Goal: Transaction & Acquisition: Purchase product/service

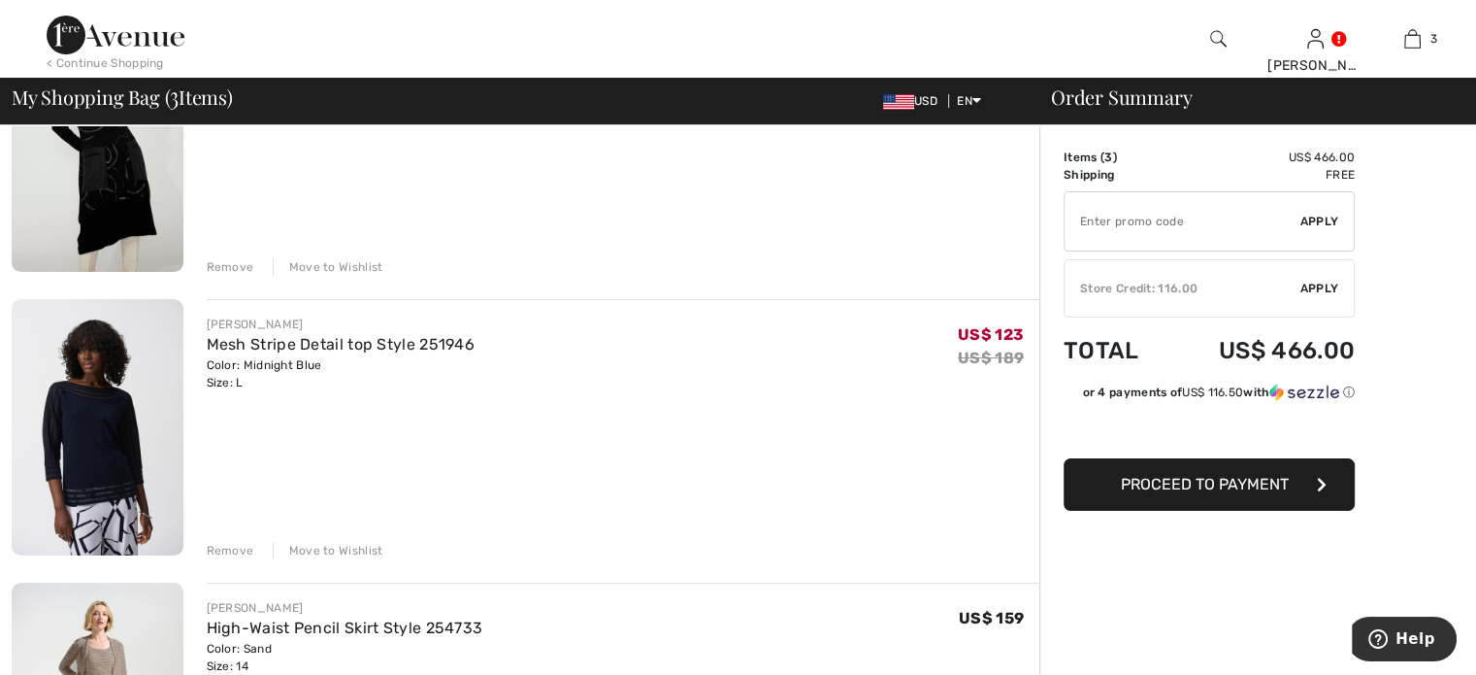
scroll to position [280, 0]
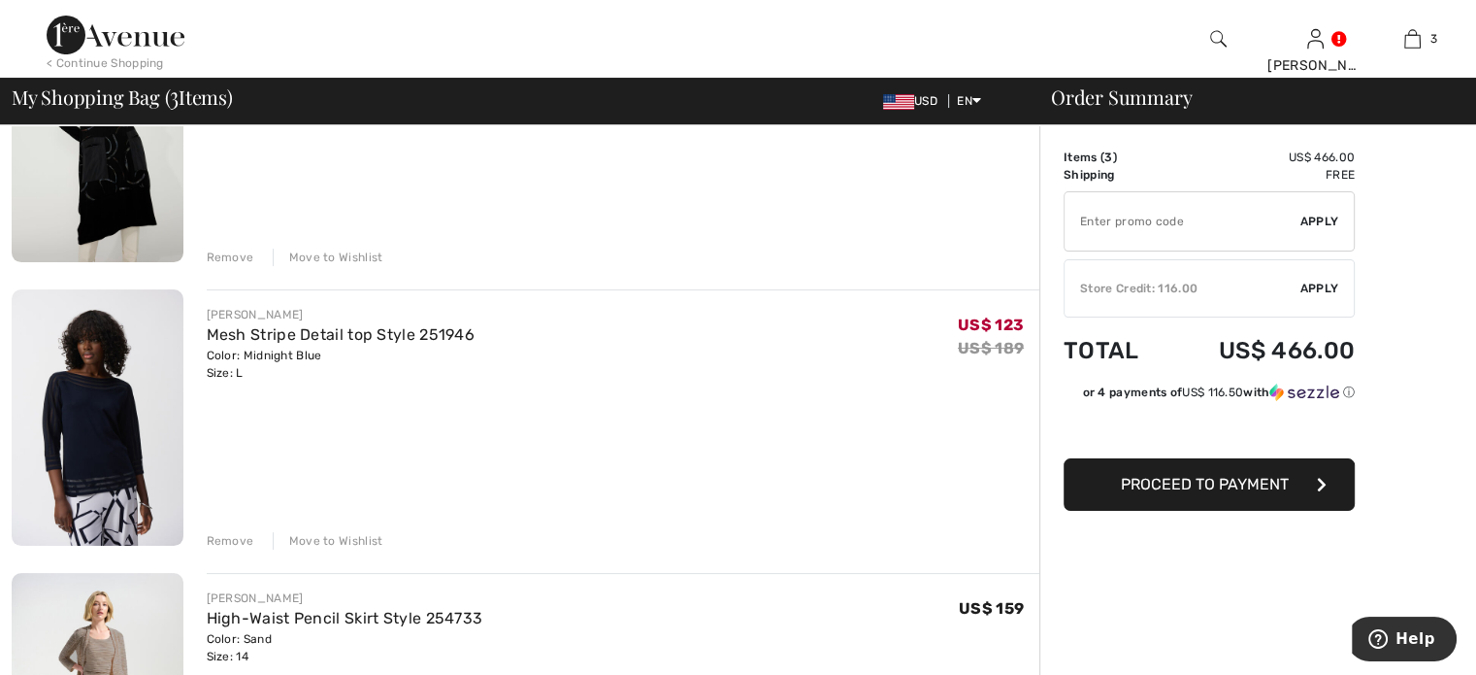
click at [233, 543] on div "Remove" at bounding box center [231, 540] width 48 height 17
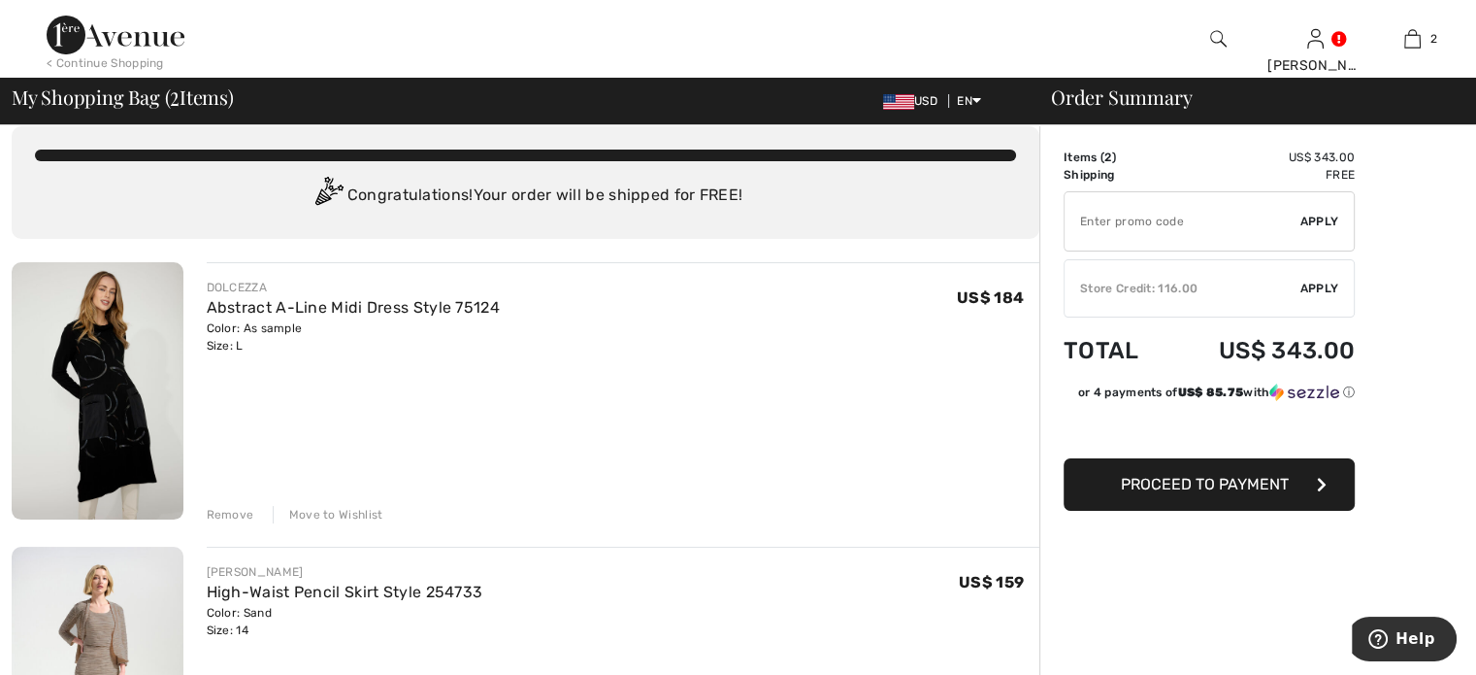
scroll to position [0, 0]
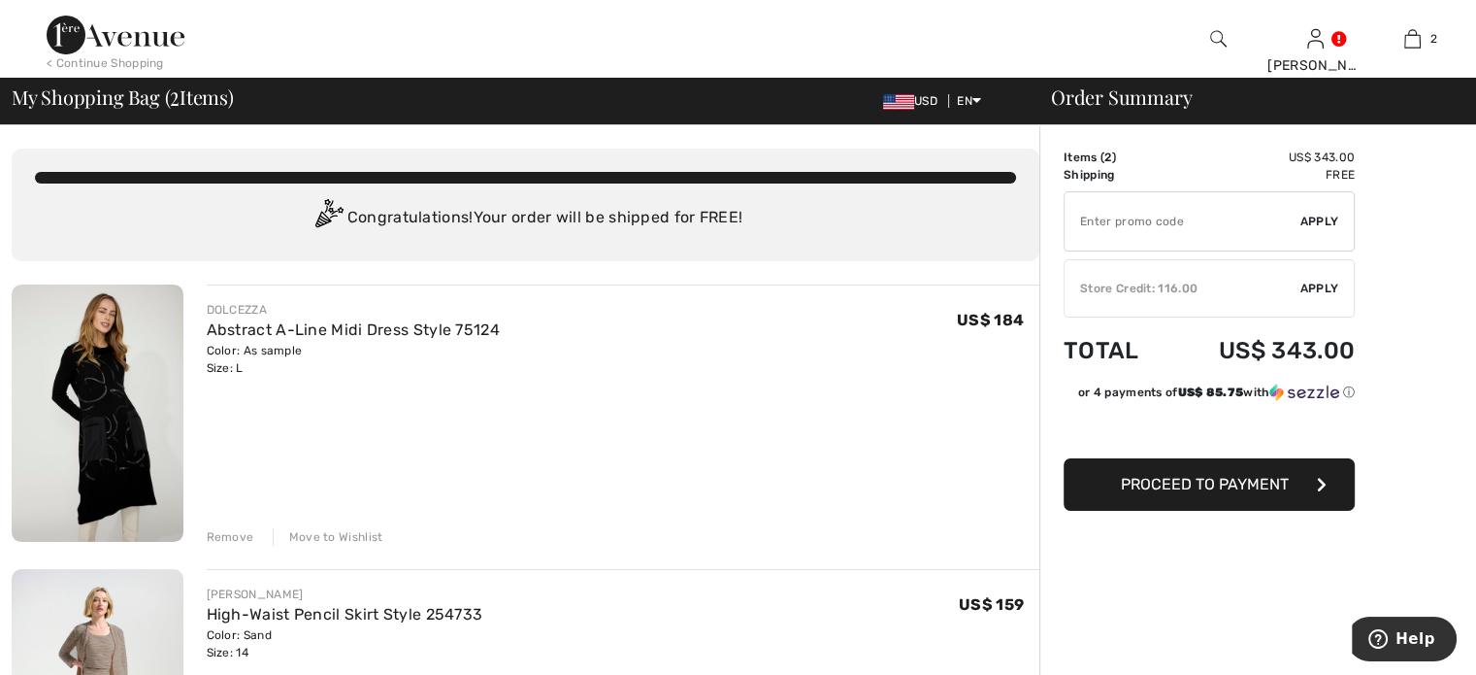
click at [151, 42] on img at bounding box center [116, 35] width 138 height 39
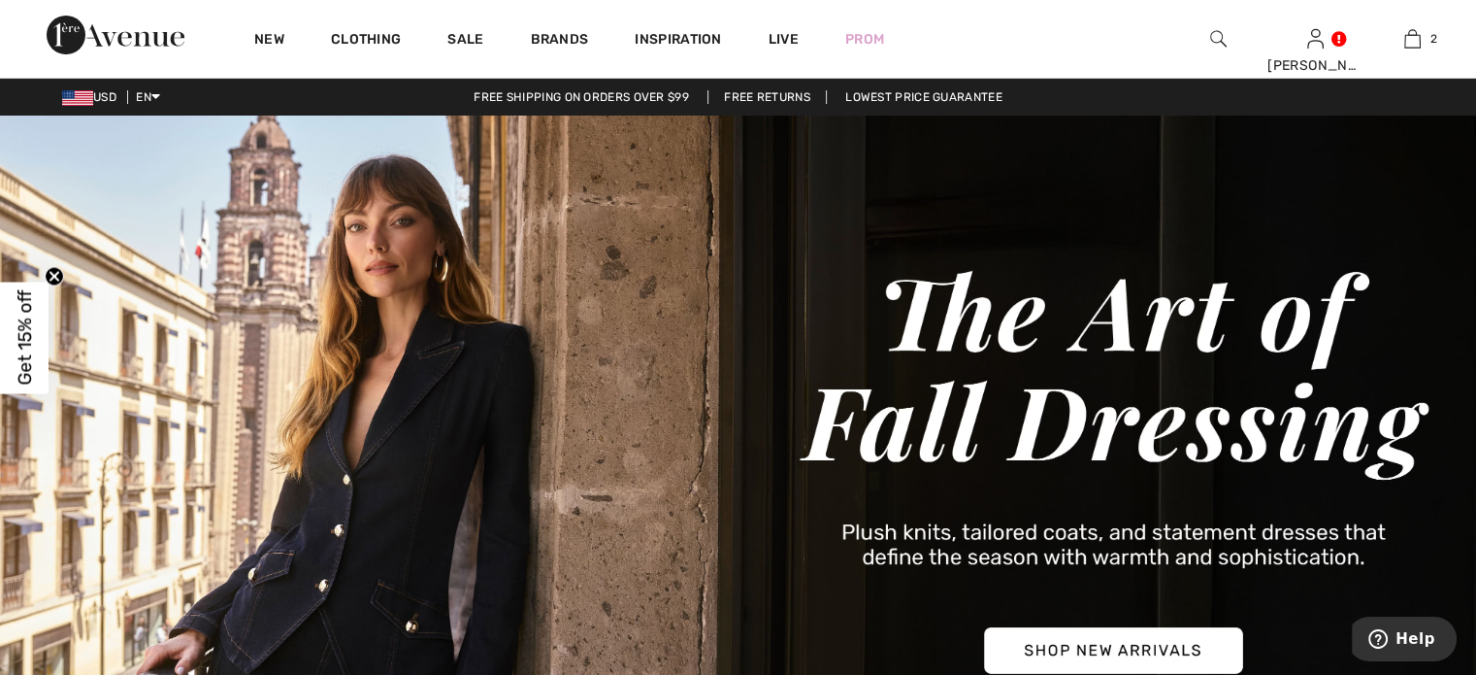
click at [1119, 641] on img at bounding box center [738, 470] width 1476 height 708
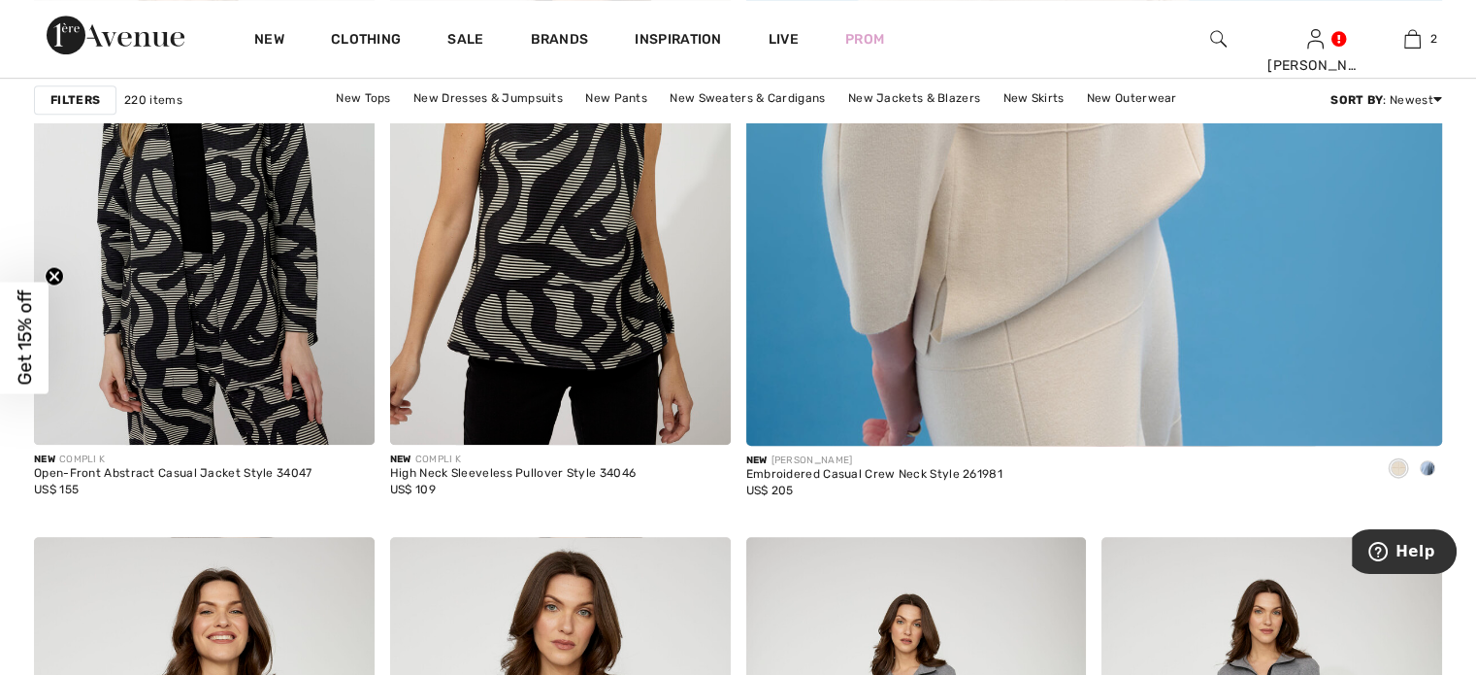
scroll to position [1008, 0]
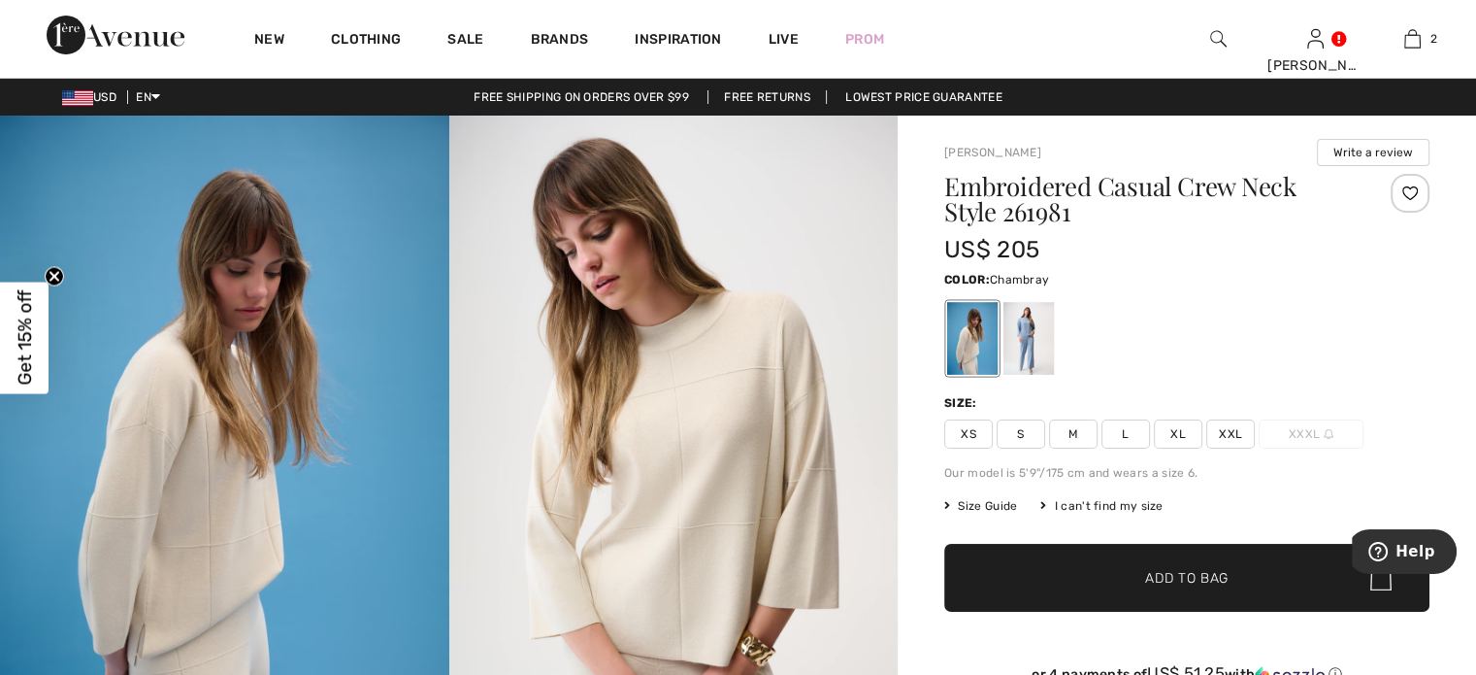
click at [1037, 347] on div at bounding box center [1029, 338] width 50 height 73
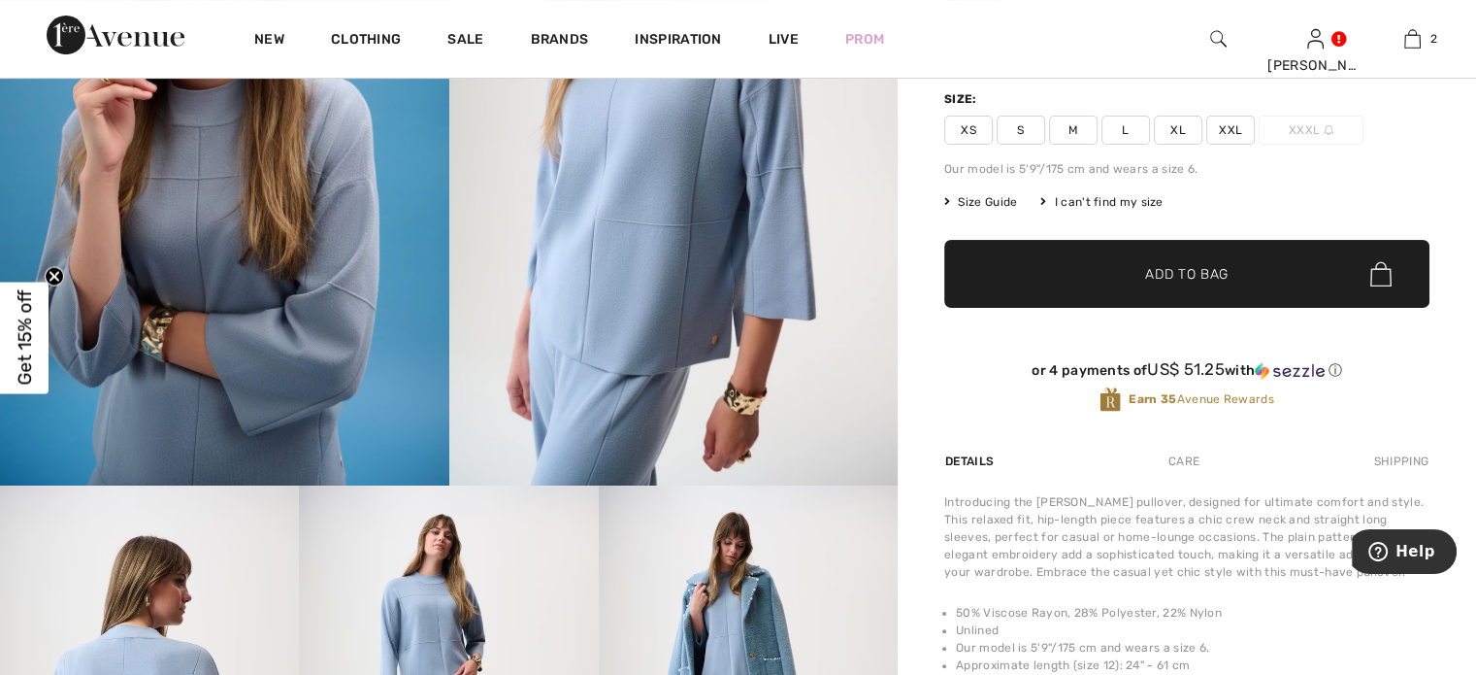
scroll to position [295, 0]
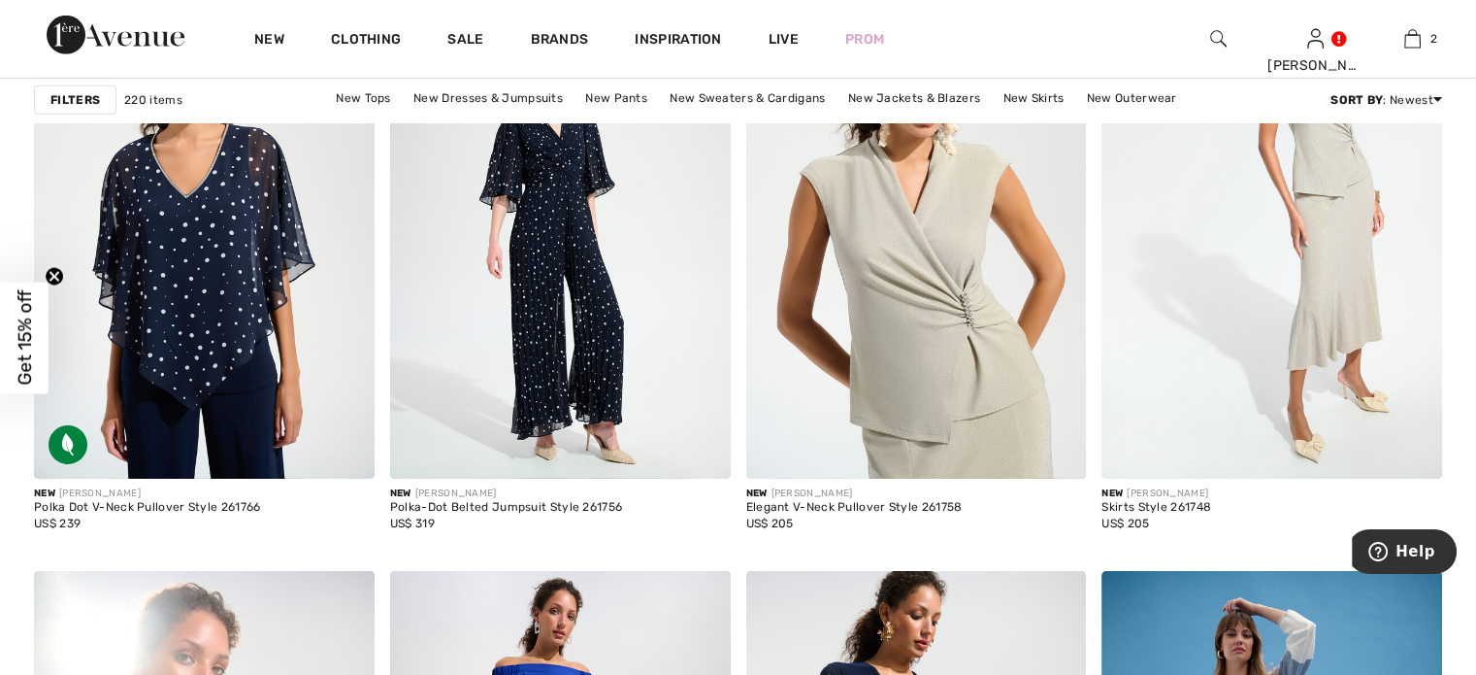
scroll to position [6222, 0]
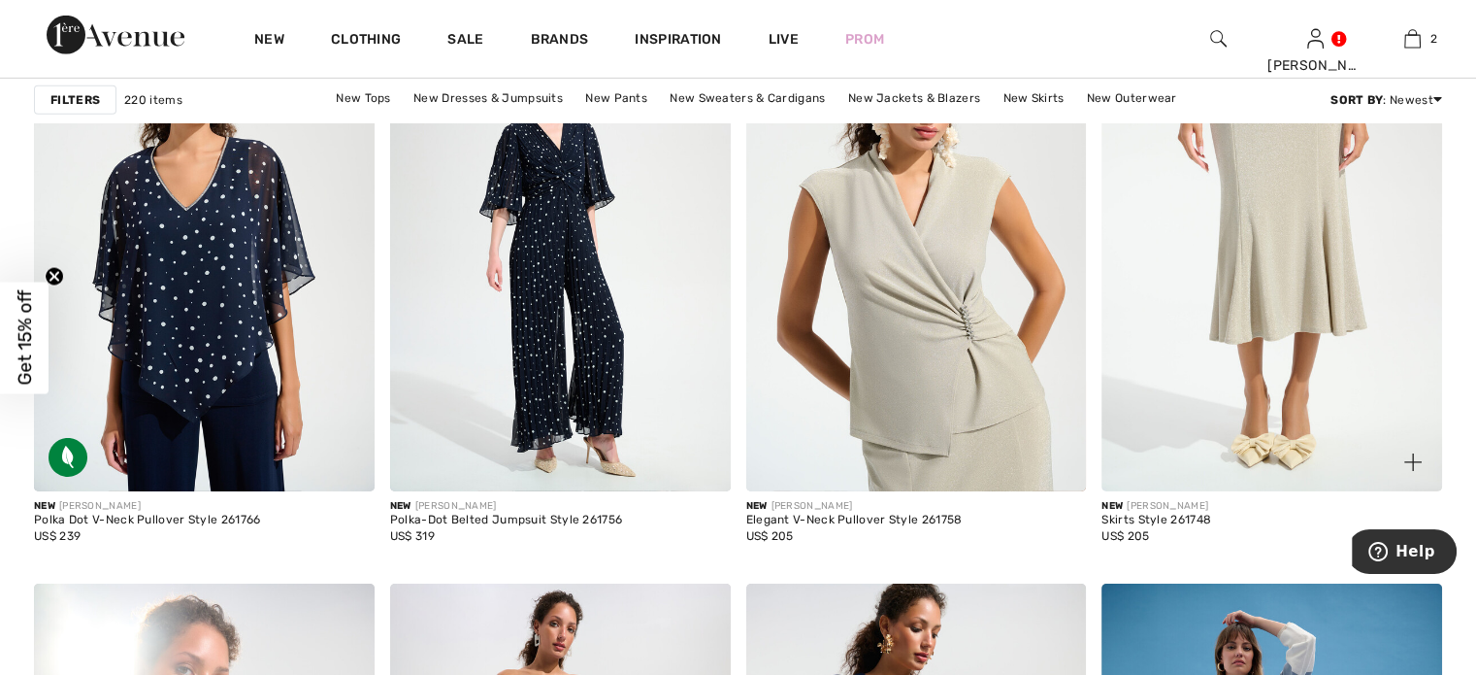
click at [1301, 248] on img at bounding box center [1272, 236] width 341 height 511
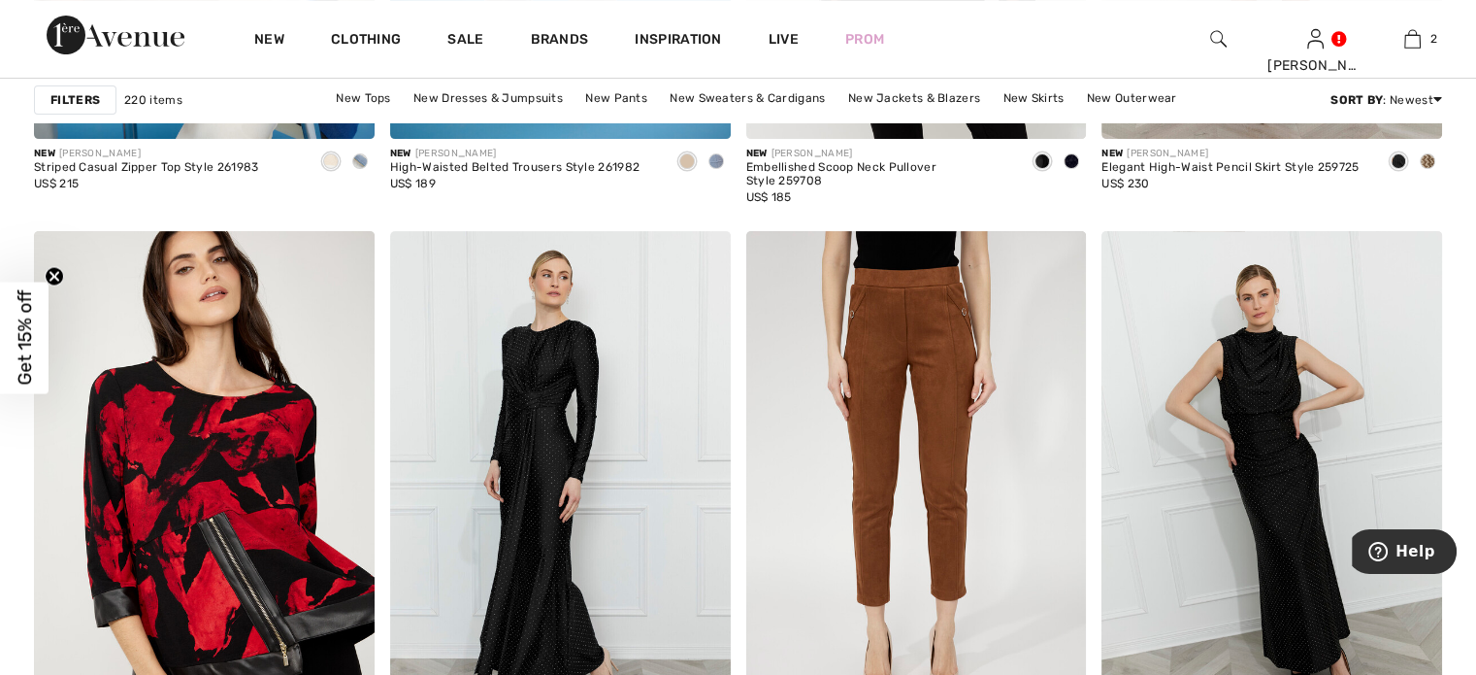
scroll to position [8905, 0]
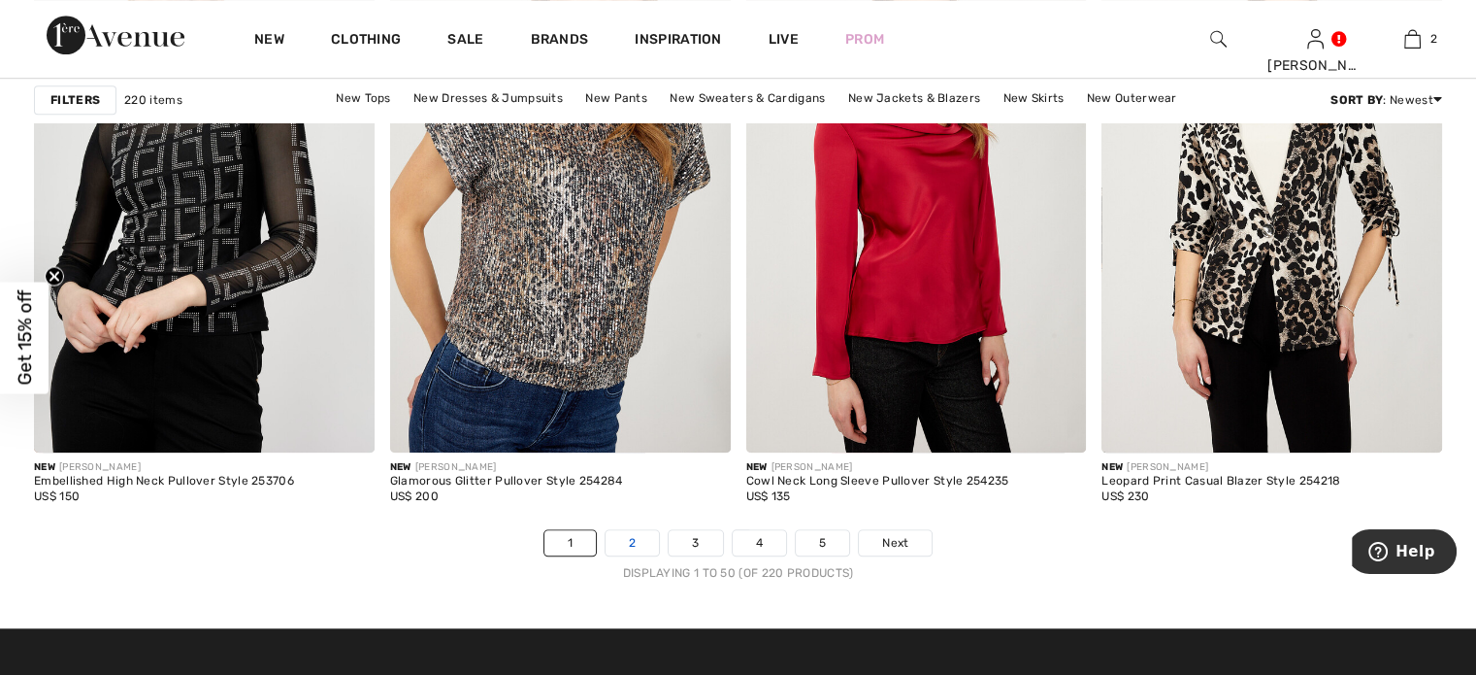
click at [639, 546] on link "2" at bounding box center [632, 542] width 53 height 25
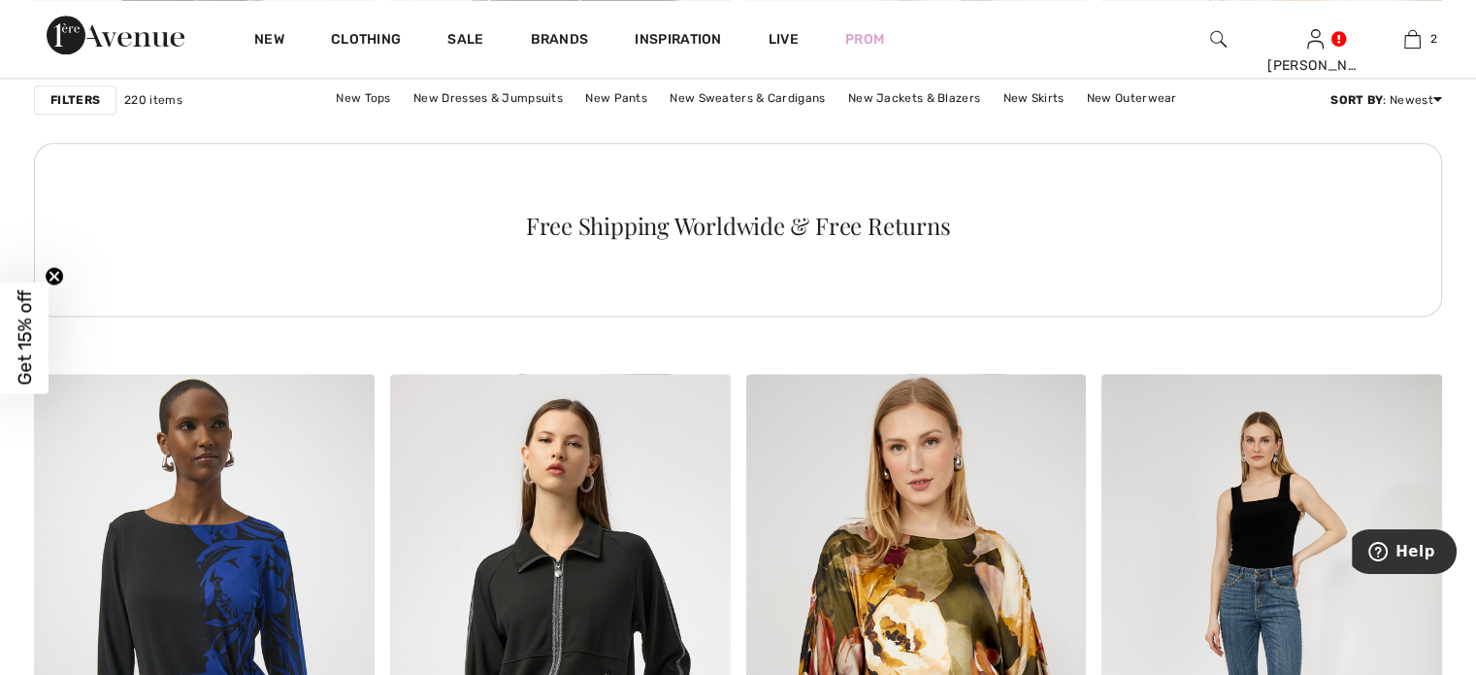
scroll to position [2273, 0]
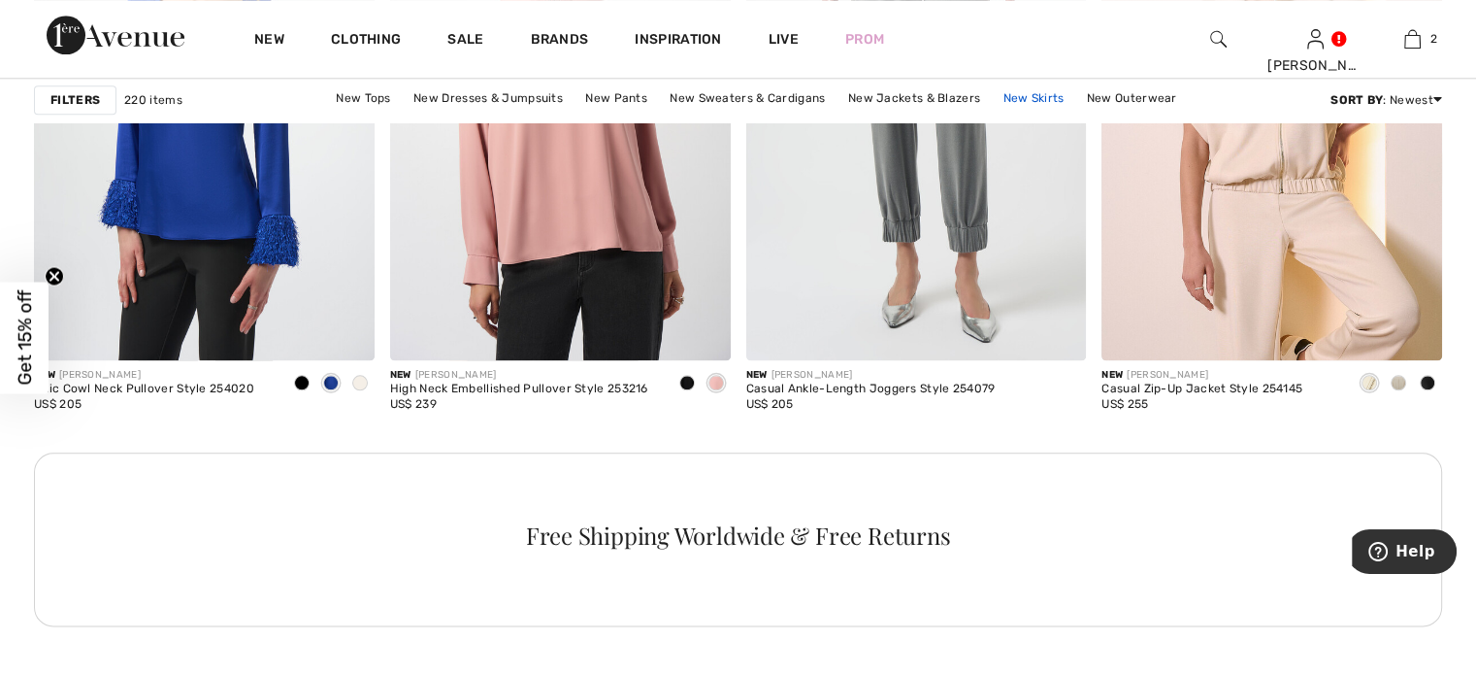
click at [1030, 94] on link "New Skirts" at bounding box center [1033, 97] width 81 height 25
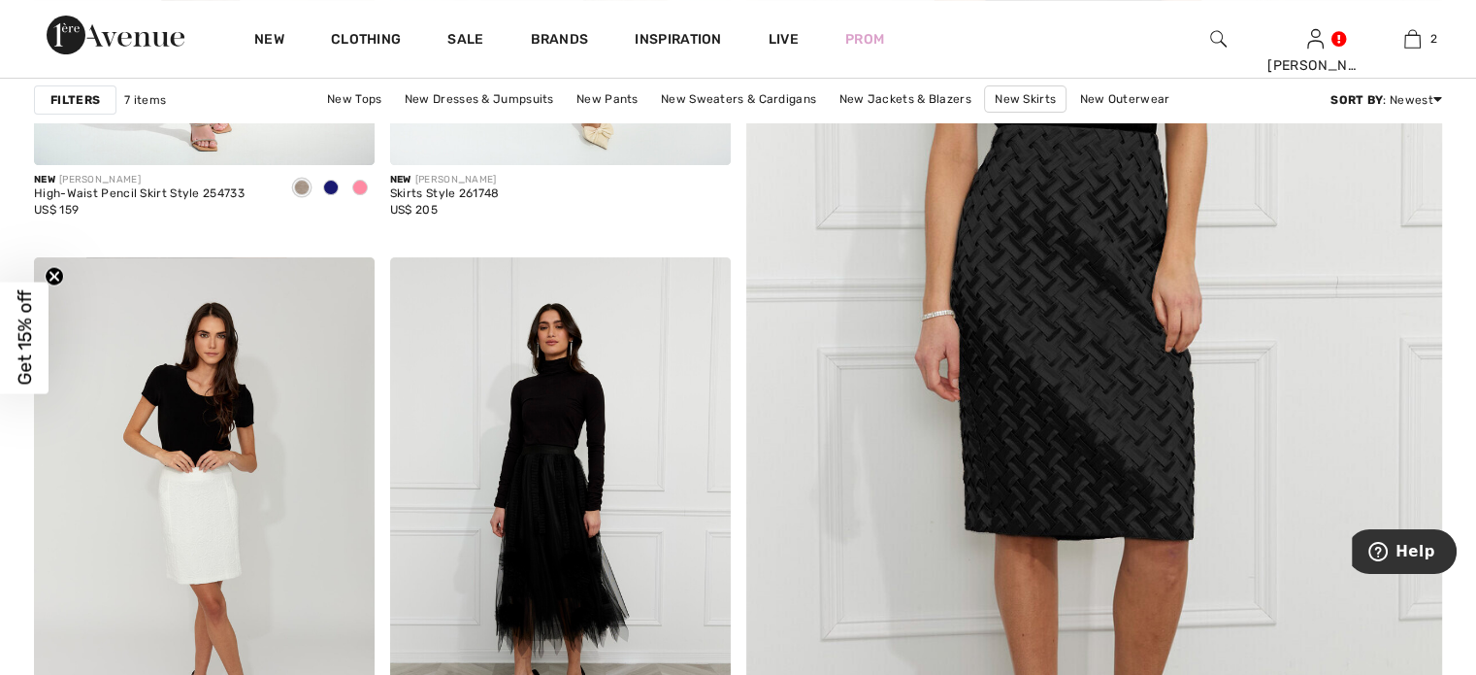
scroll to position [635, 0]
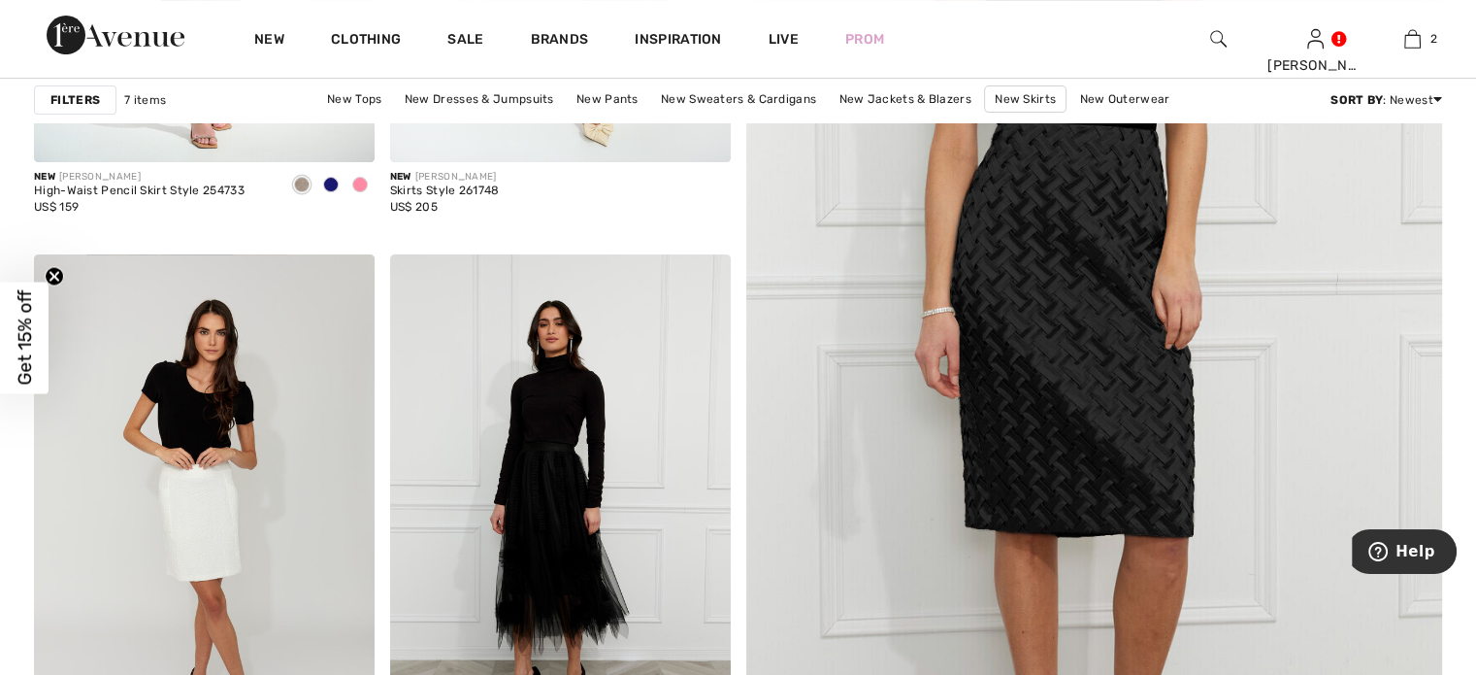
click at [1099, 219] on img at bounding box center [1095, 279] width 836 height 1254
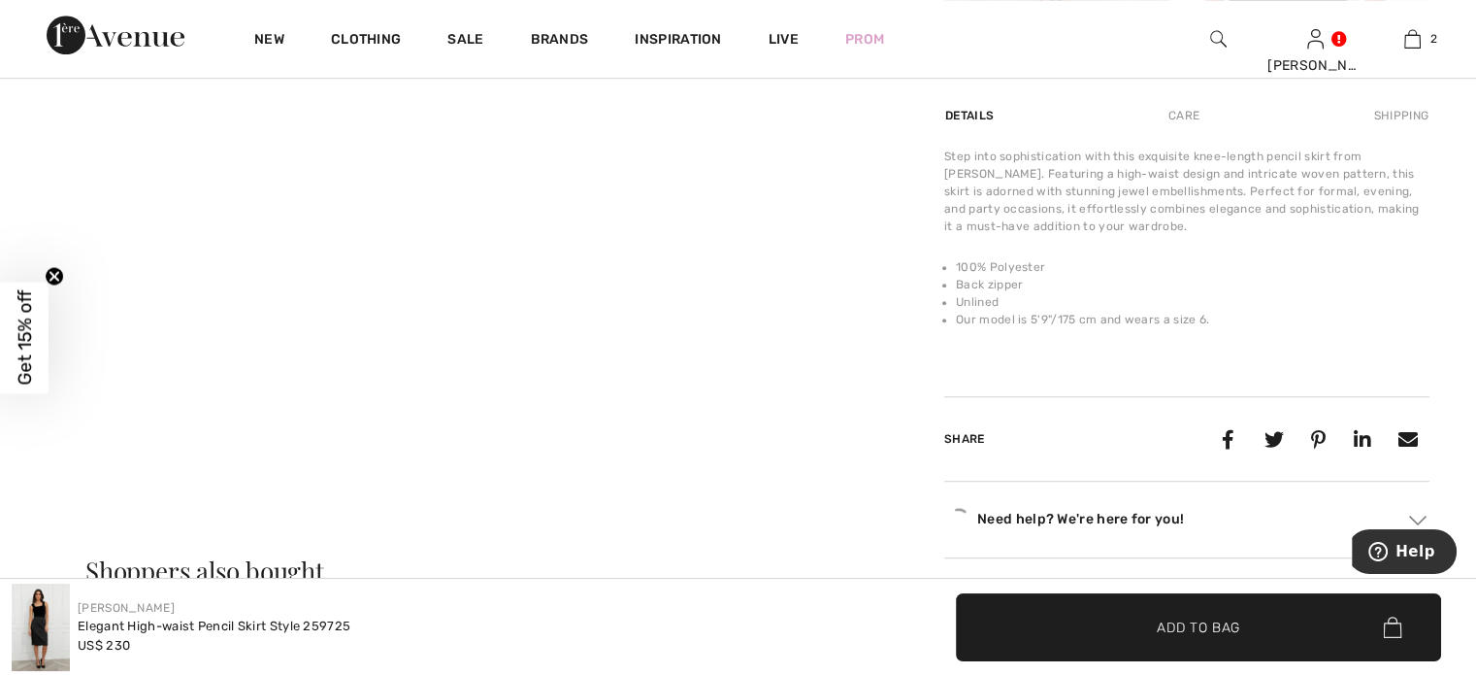
scroll to position [1196, 0]
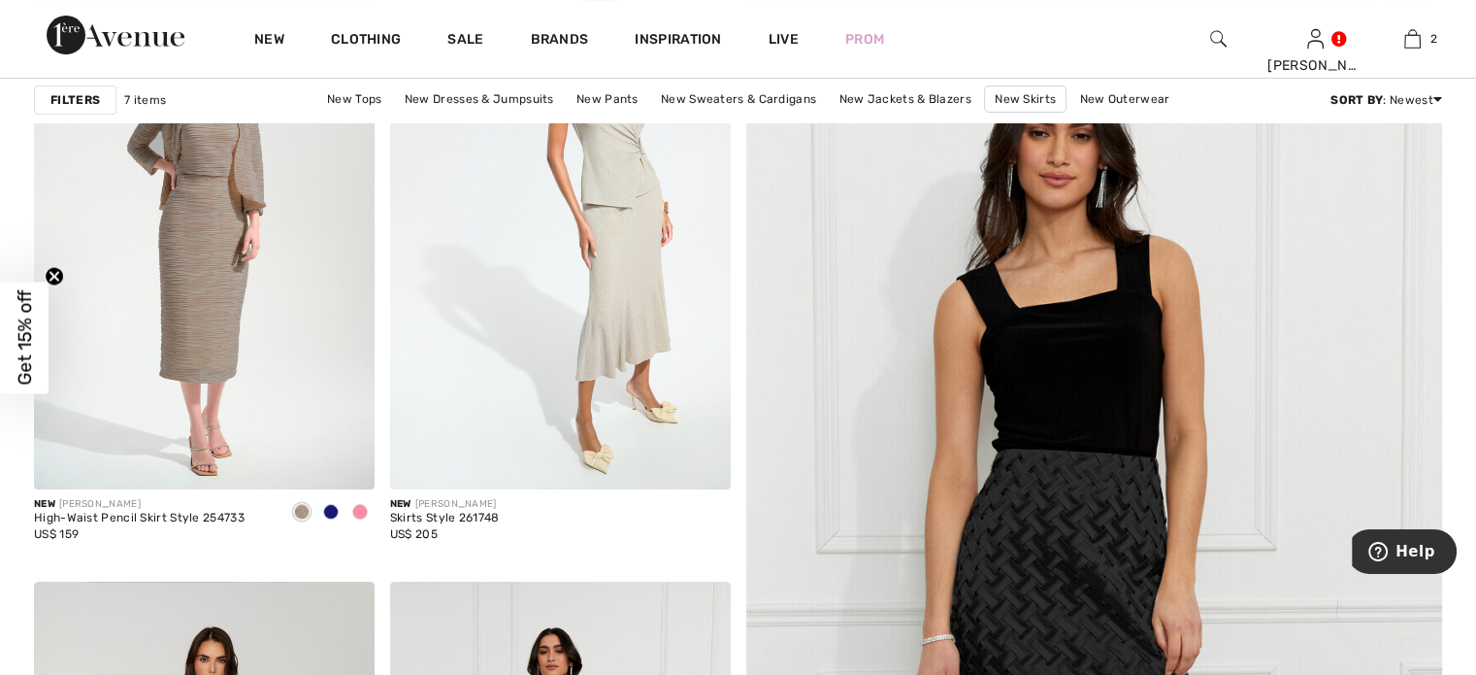
scroll to position [22, 0]
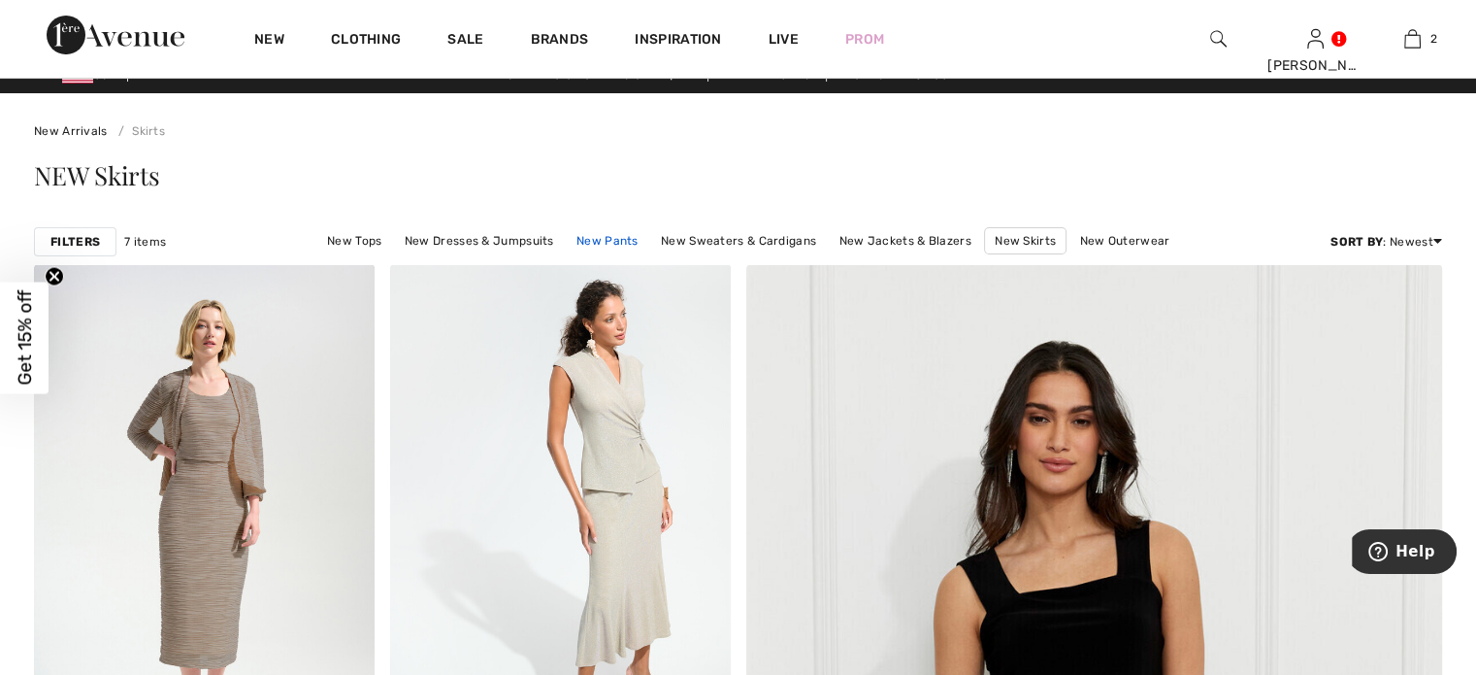
click at [604, 244] on link "New Pants" at bounding box center [608, 240] width 82 height 25
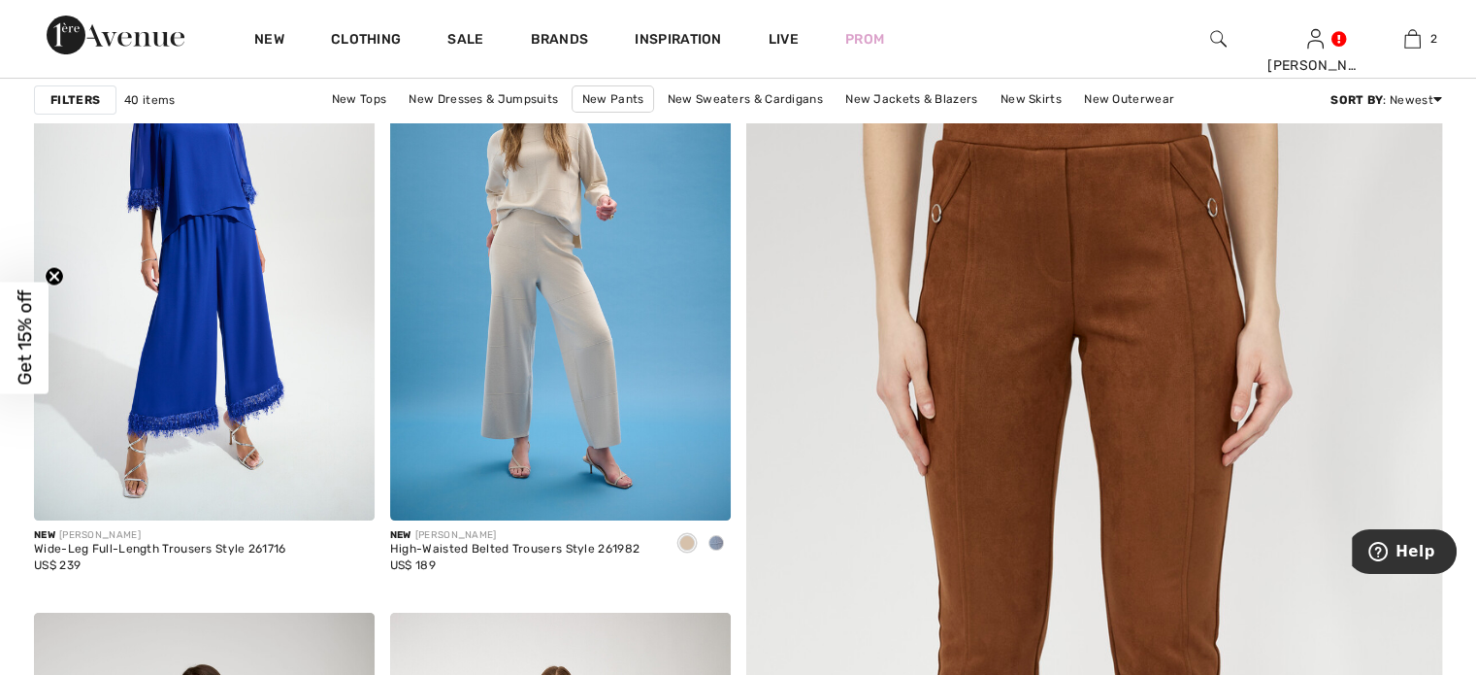
scroll to position [310, 0]
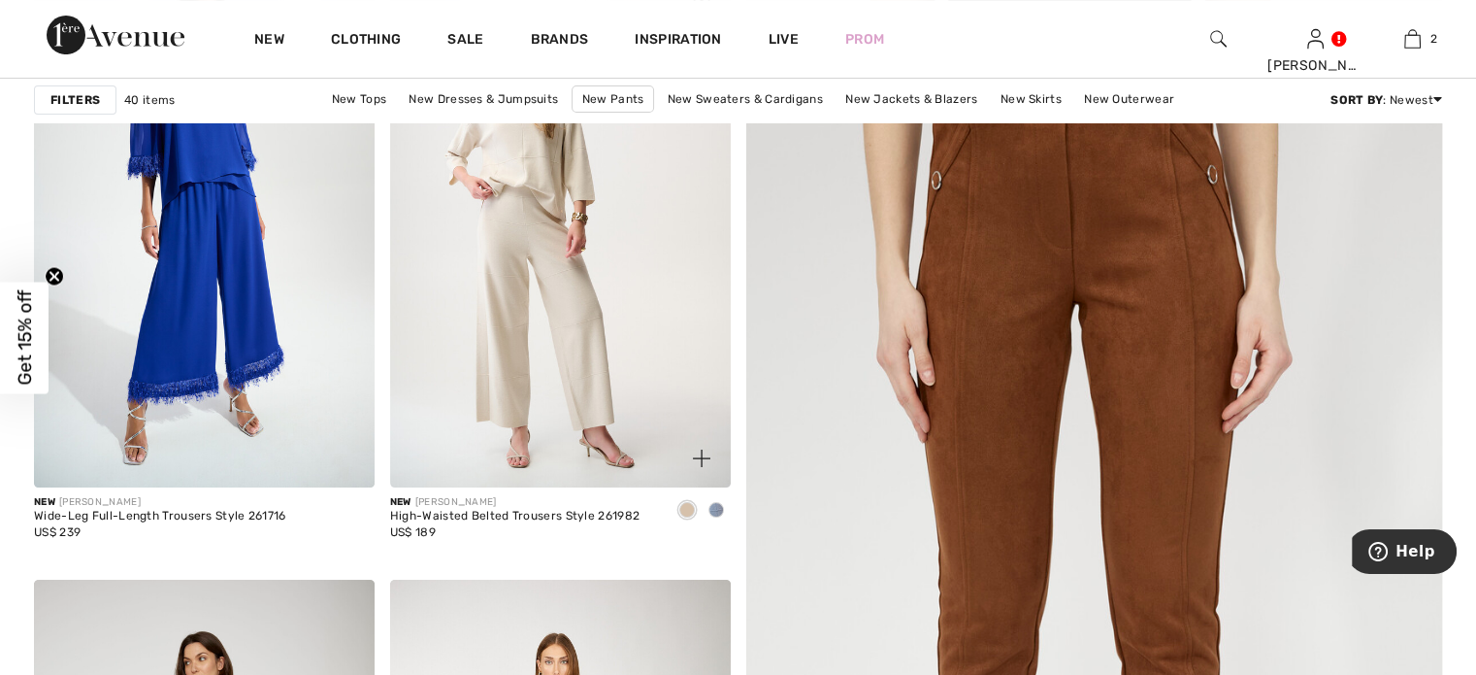
click at [526, 218] on img at bounding box center [560, 232] width 341 height 511
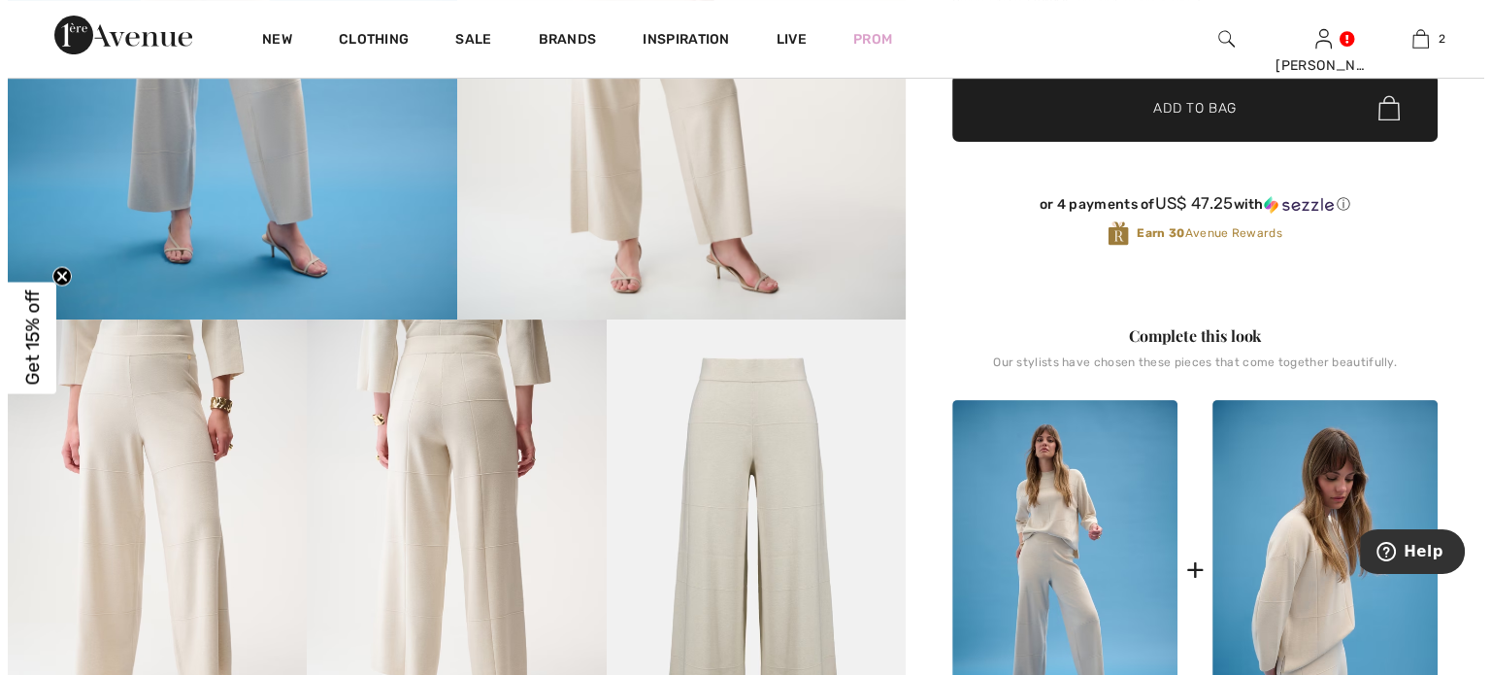
scroll to position [68, 0]
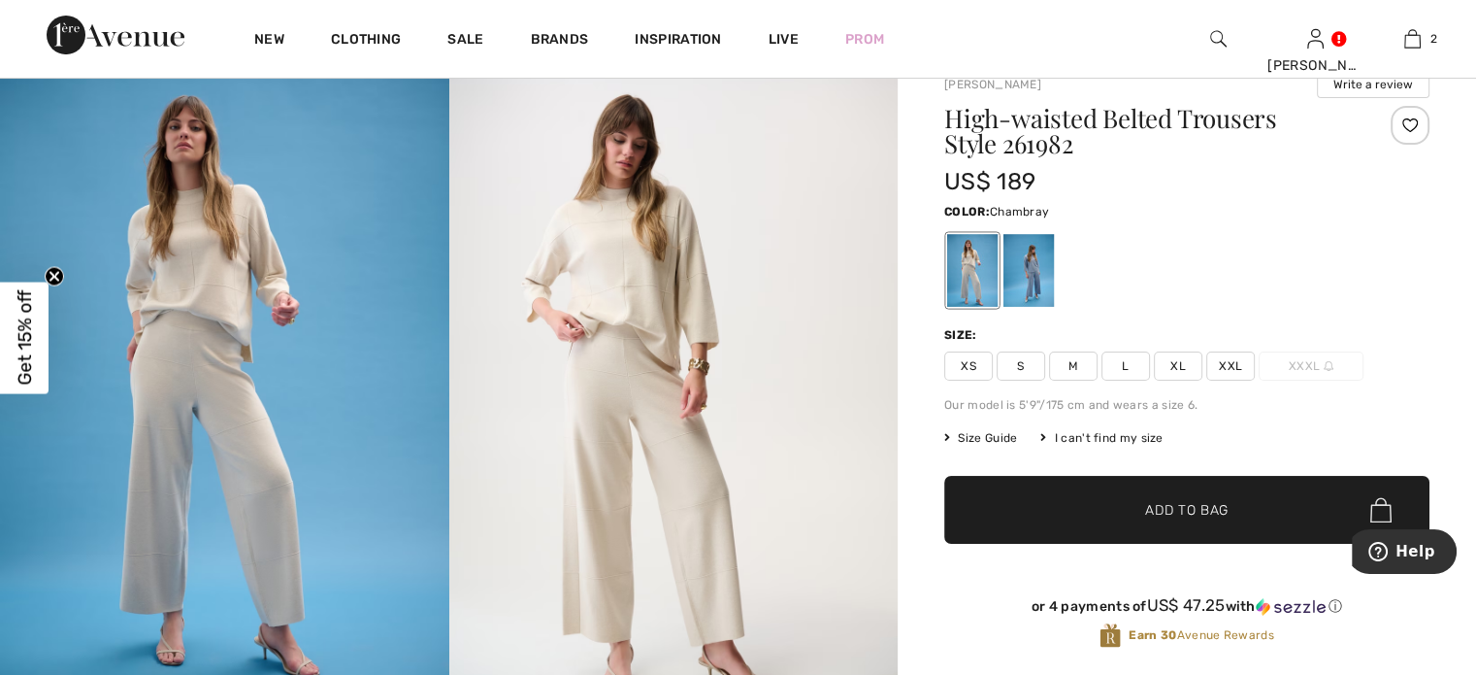
click at [1047, 275] on div at bounding box center [1029, 270] width 50 height 73
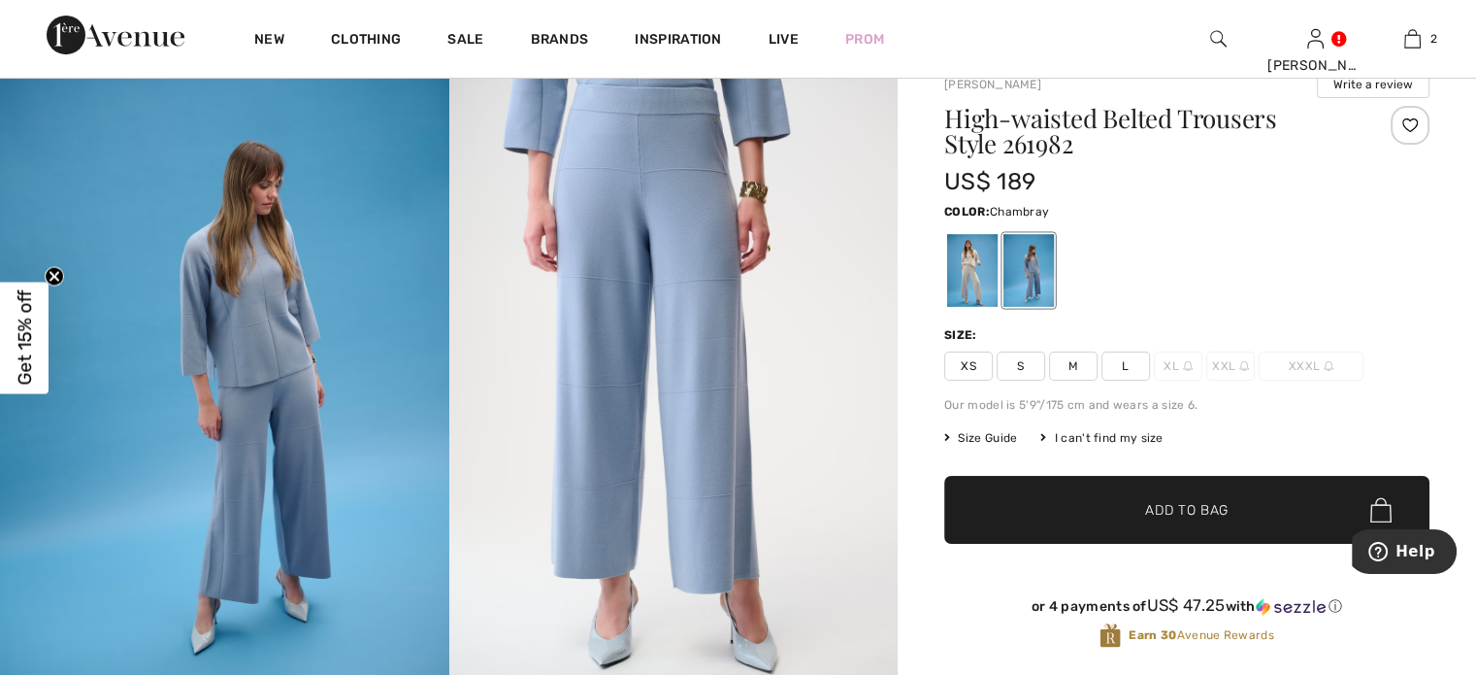
click at [722, 195] on img at bounding box center [673, 385] width 449 height 674
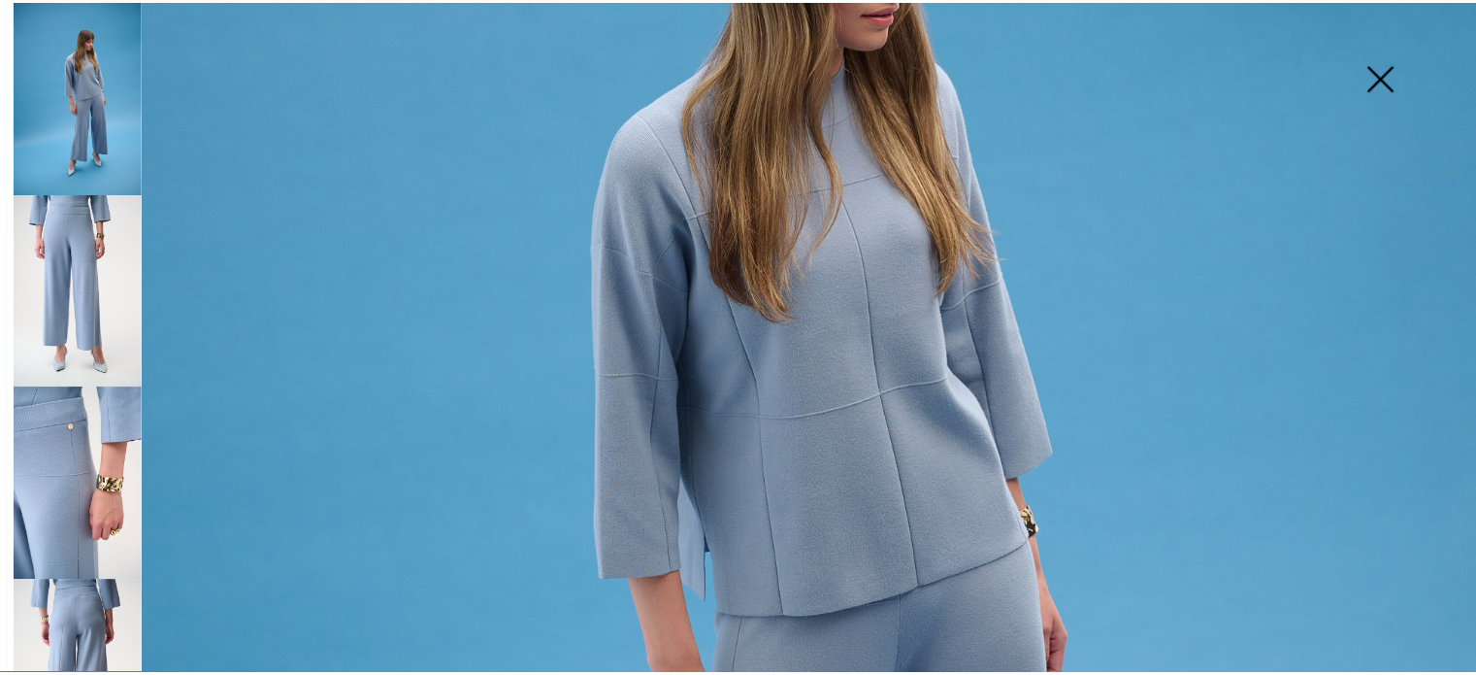
scroll to position [487, 0]
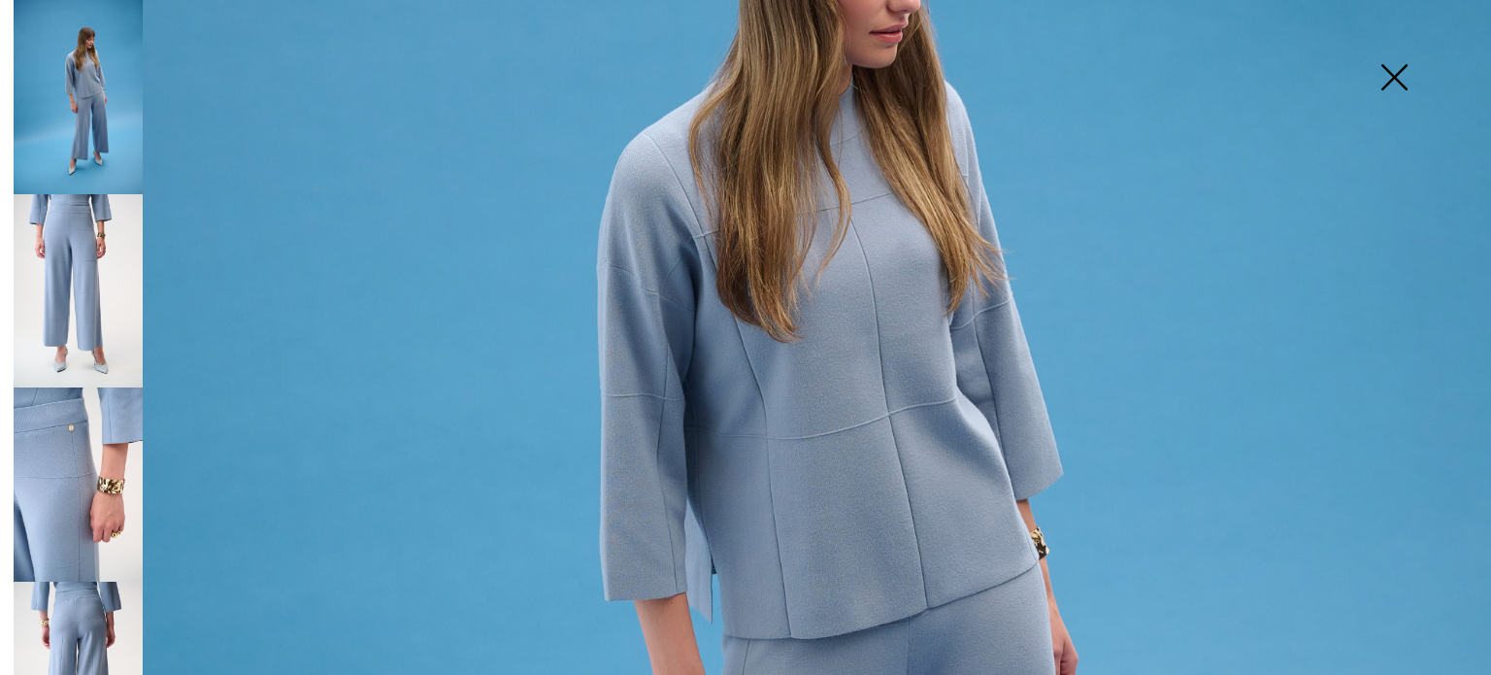
click at [1402, 63] on img at bounding box center [1393, 79] width 97 height 100
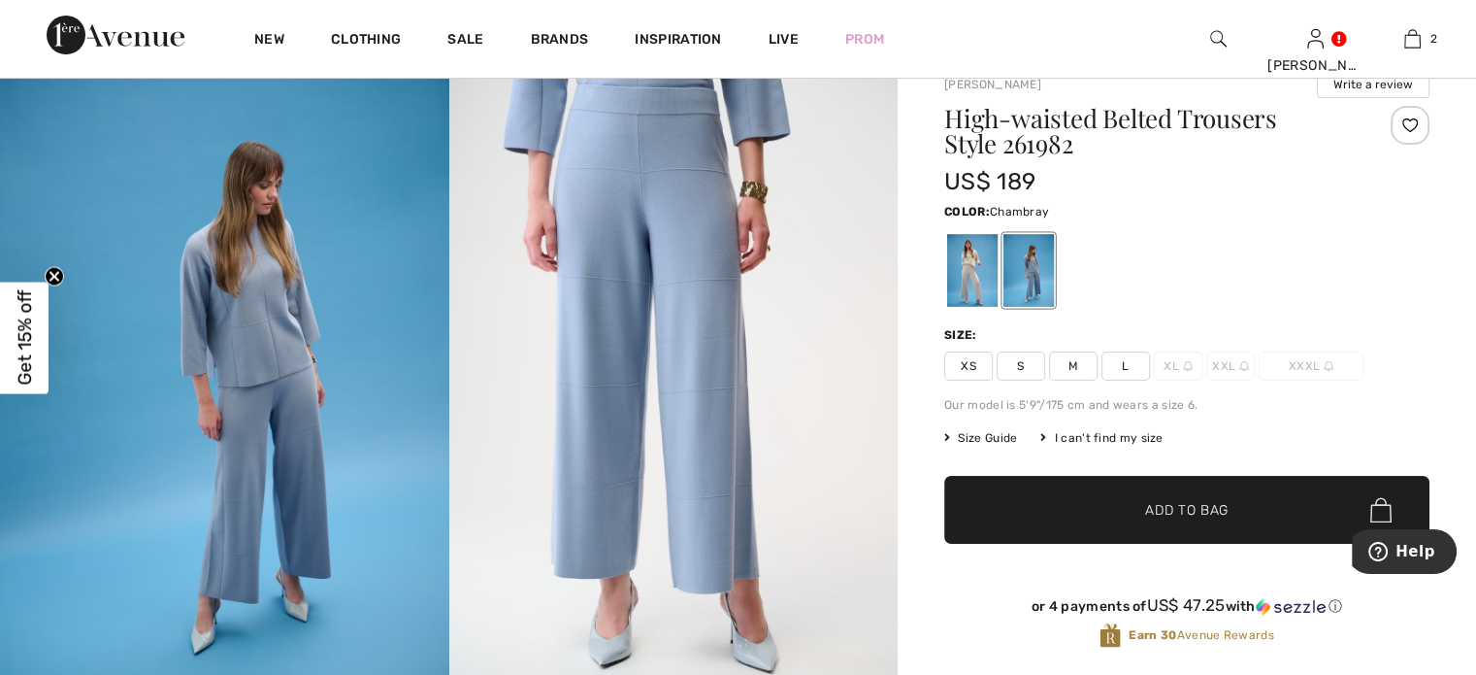
click at [1131, 369] on span "L" at bounding box center [1126, 365] width 49 height 29
click at [1211, 512] on span "Add to Bag" at bounding box center [1186, 510] width 83 height 20
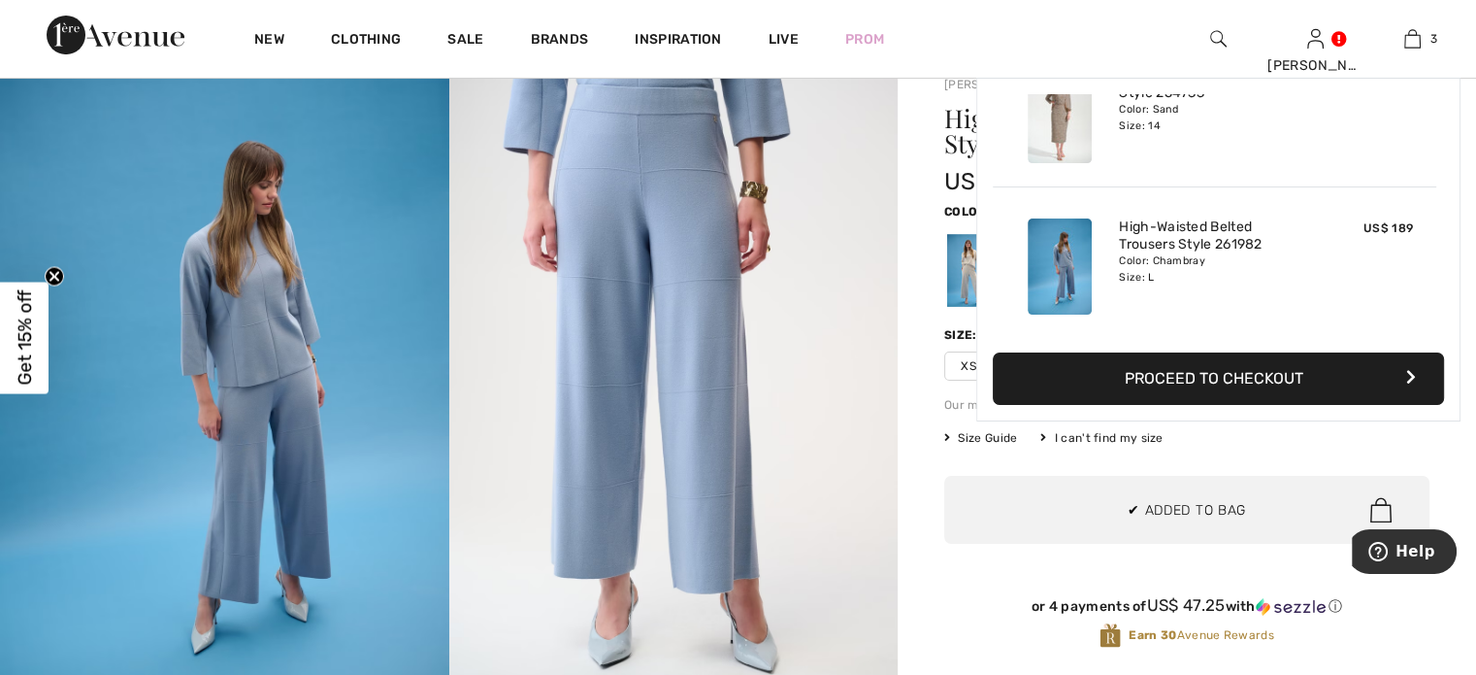
scroll to position [0, 0]
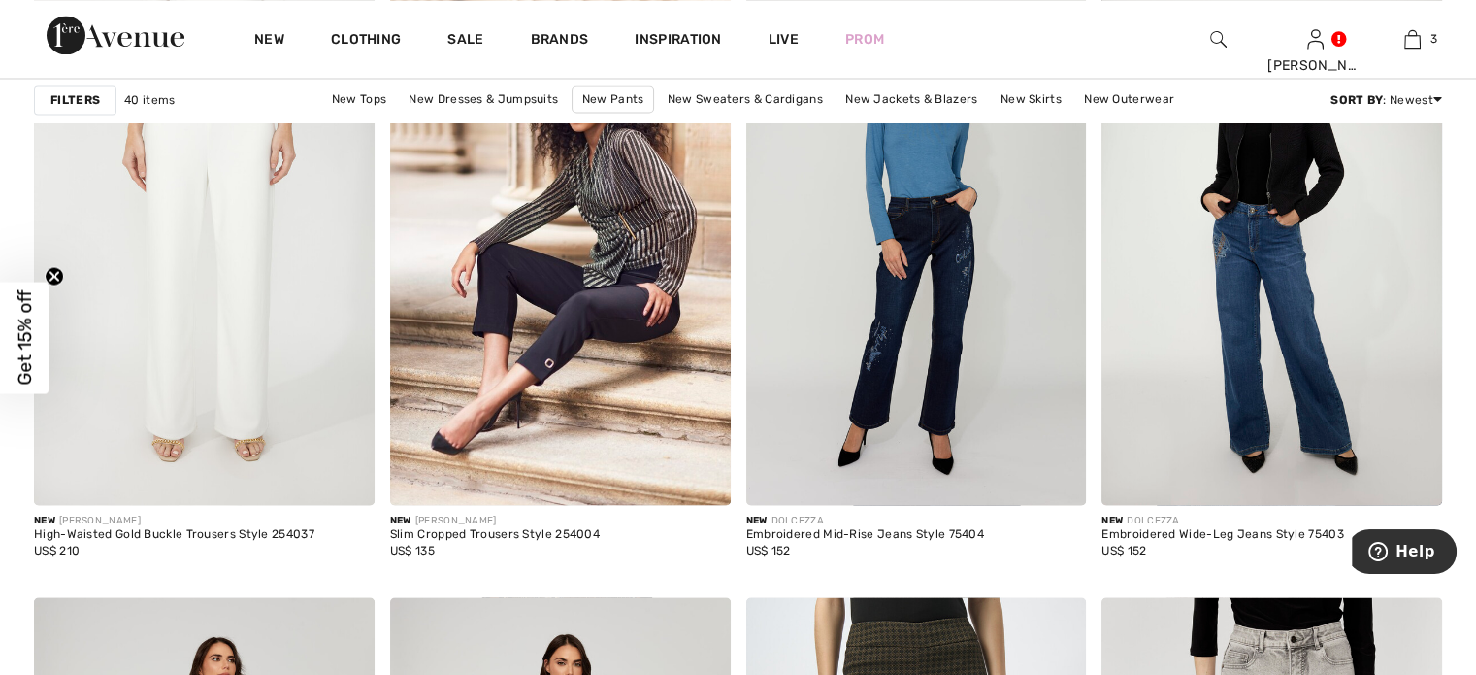
scroll to position [3560, 0]
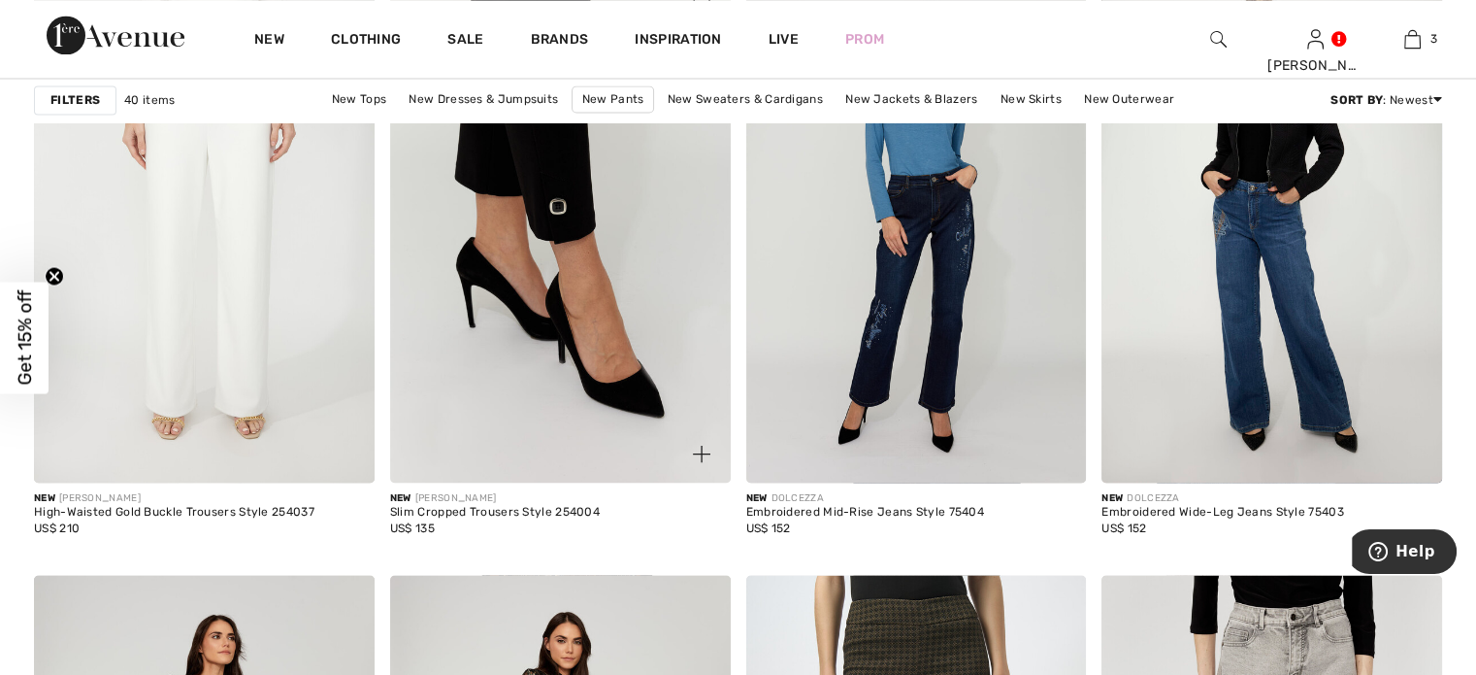
click at [571, 170] on img at bounding box center [560, 227] width 341 height 511
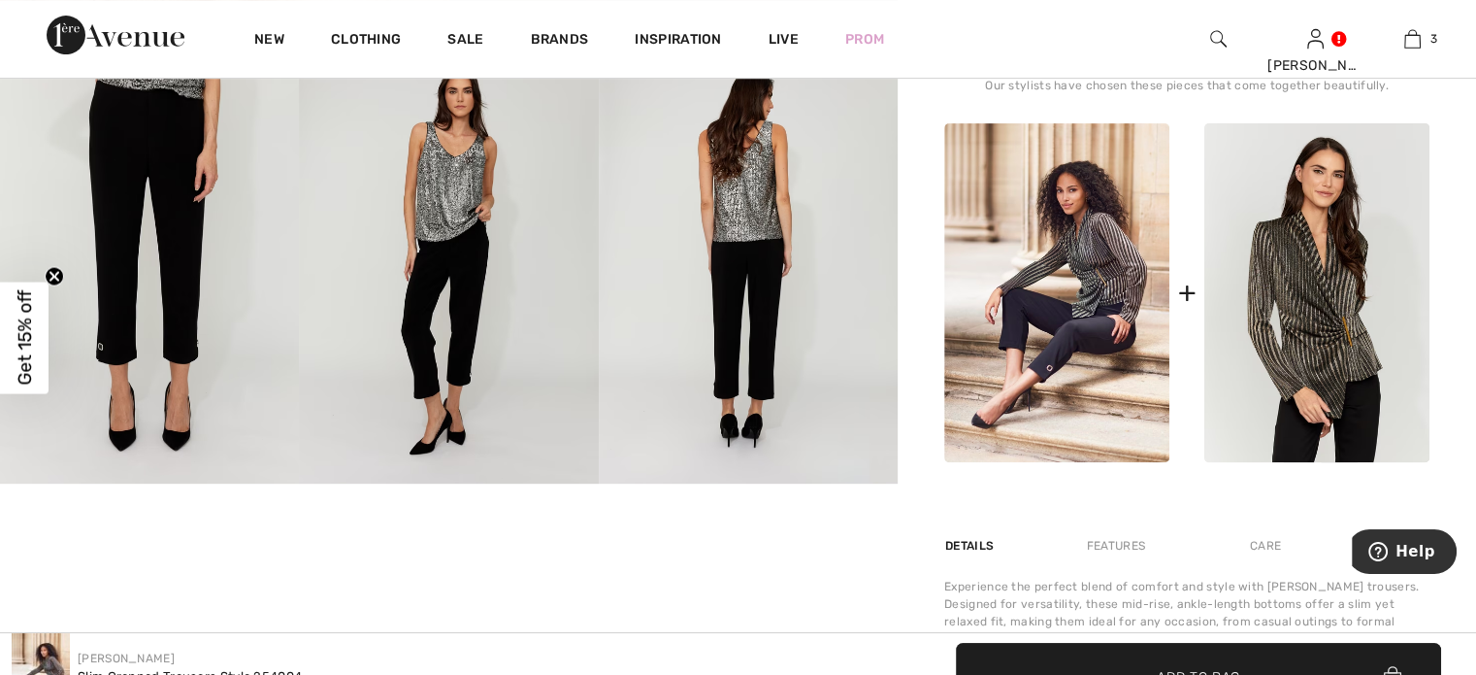
scroll to position [336, 0]
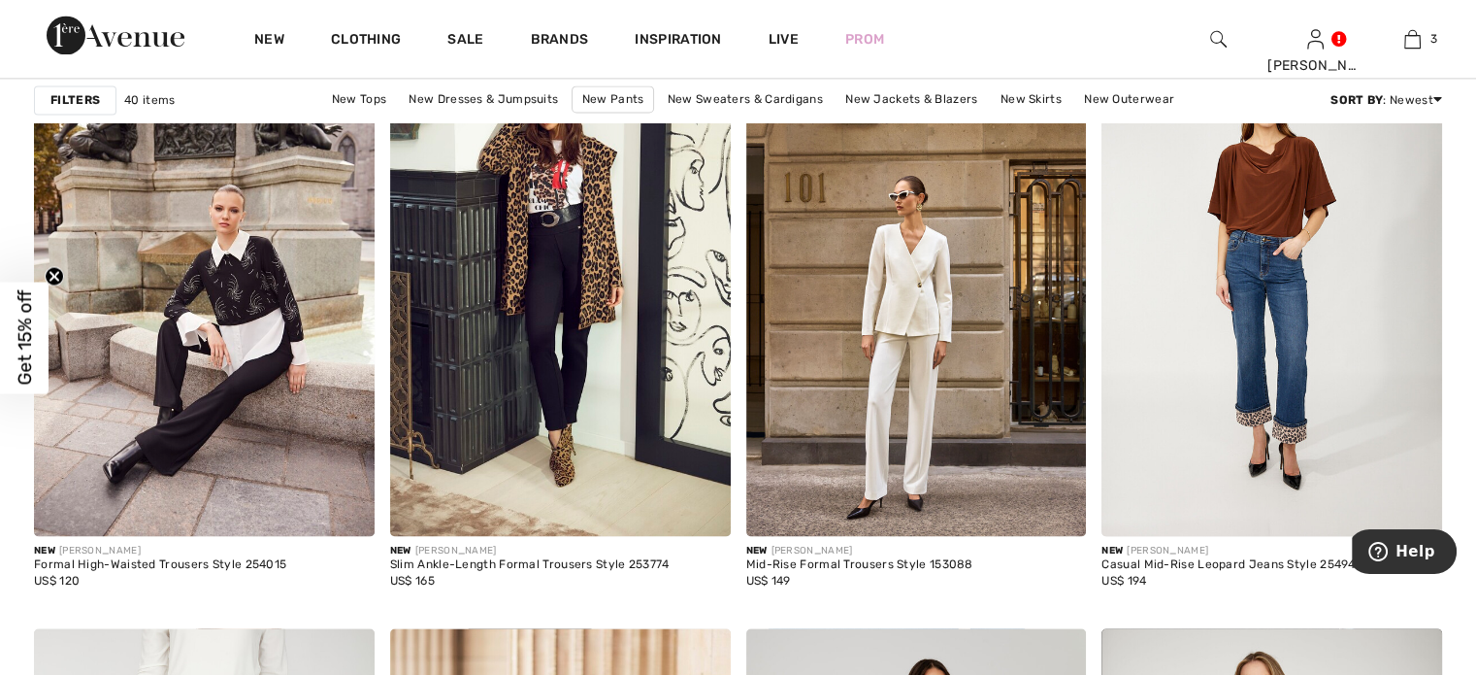
scroll to position [2882, 0]
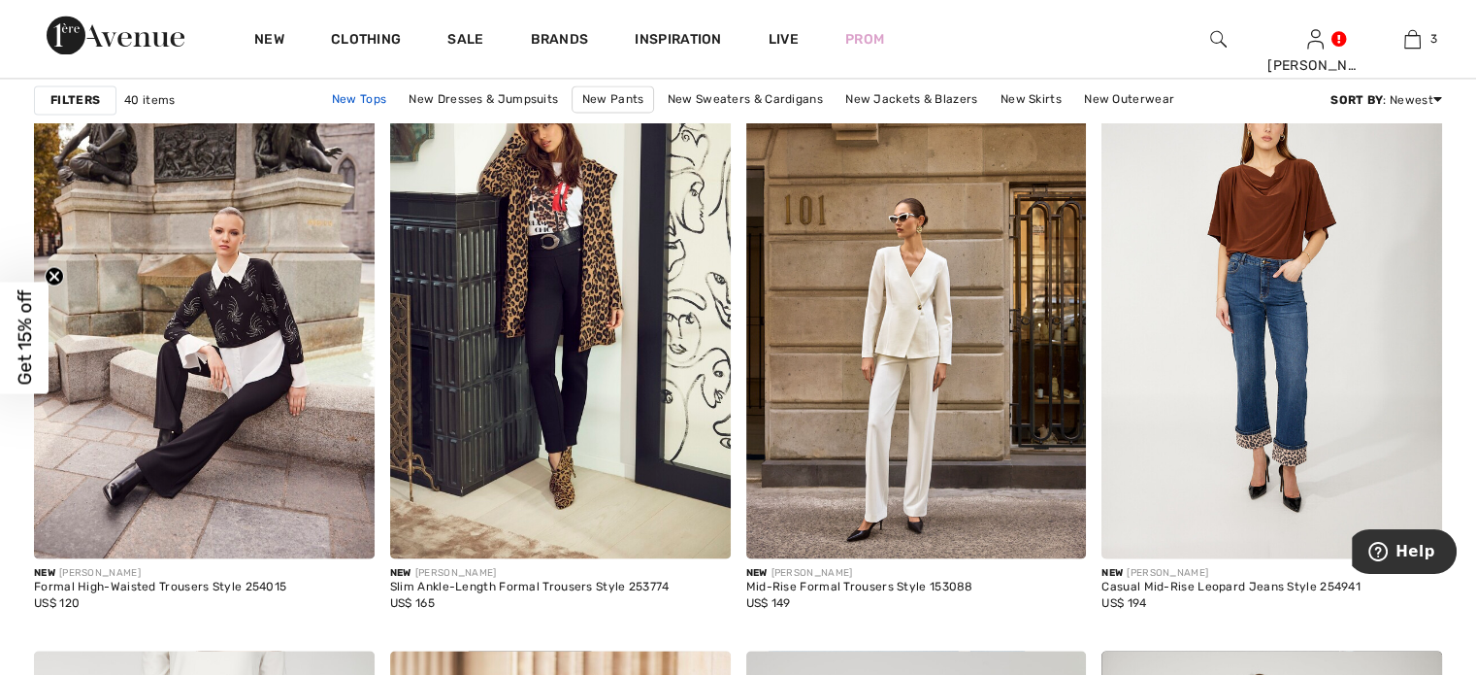
click at [386, 99] on link "New Tops" at bounding box center [359, 98] width 74 height 25
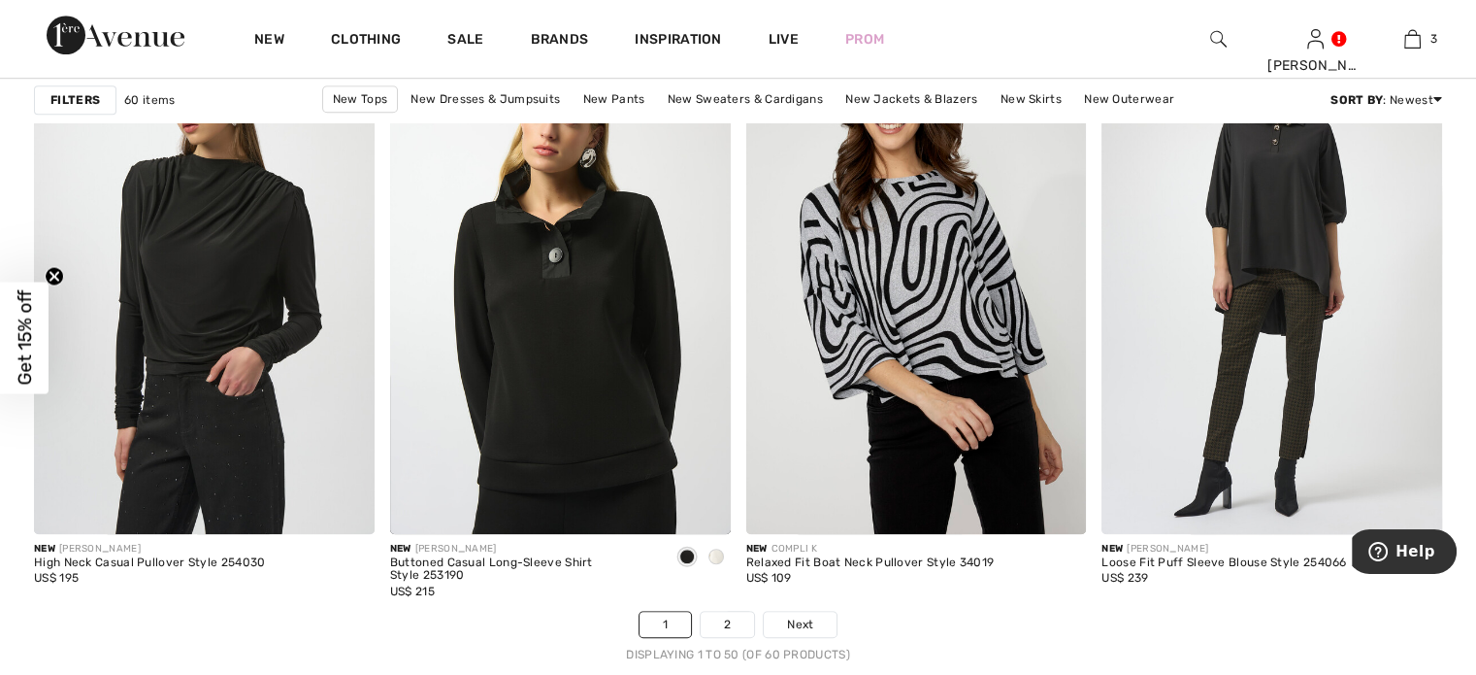
scroll to position [8771, 0]
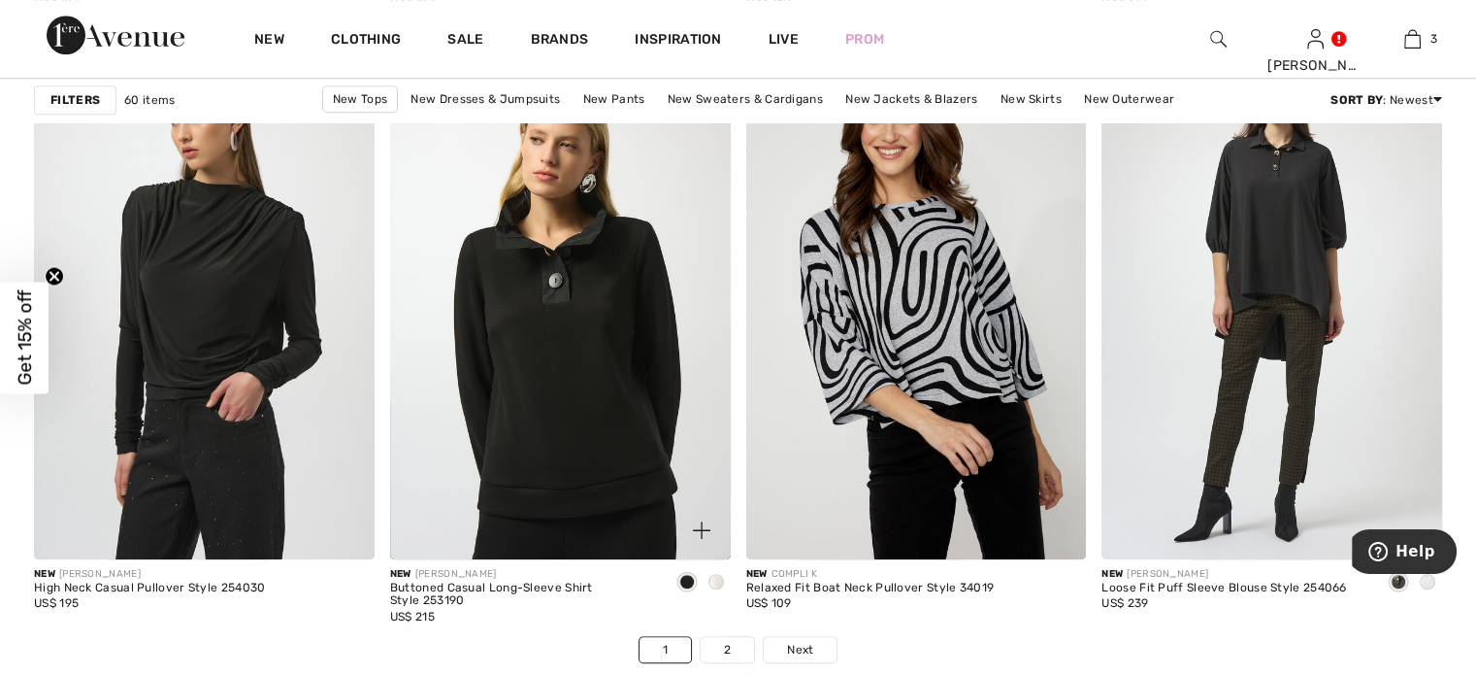
click at [718, 577] on span at bounding box center [717, 582] width 16 height 16
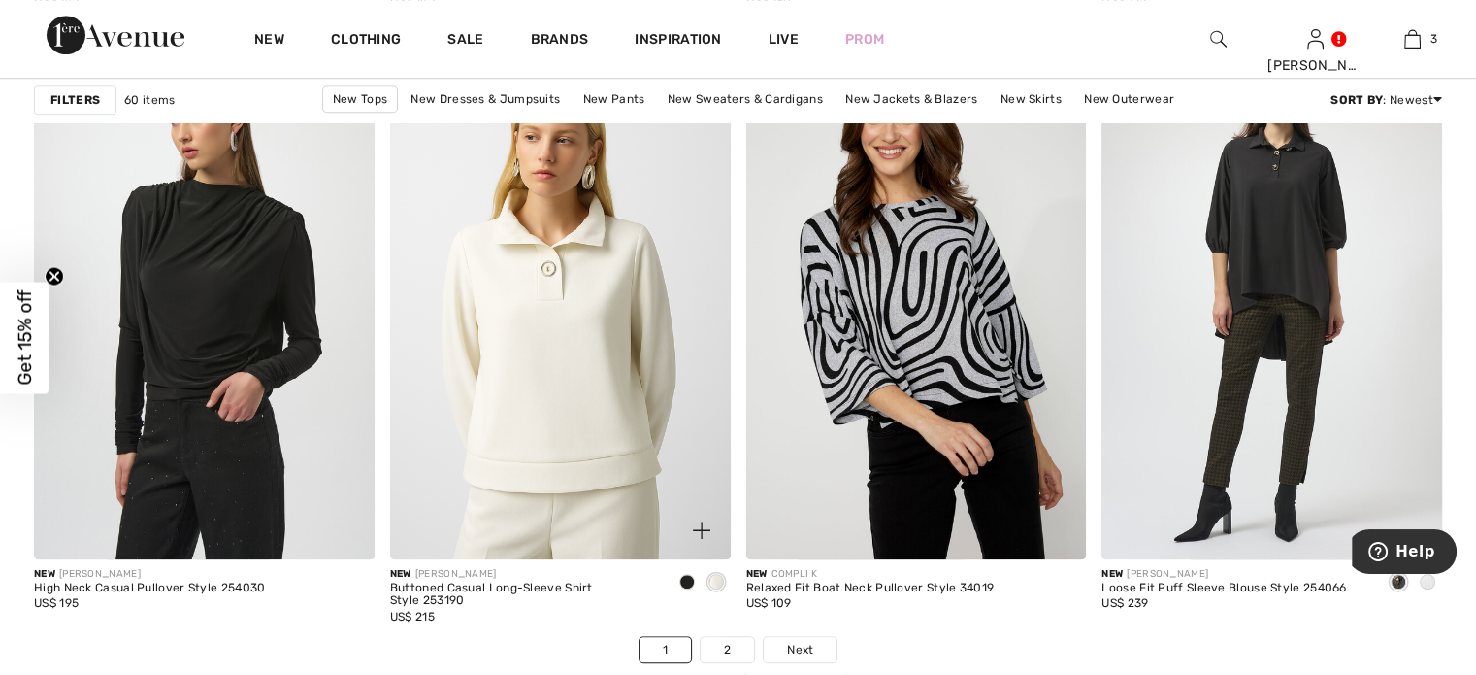
click at [722, 577] on span at bounding box center [717, 582] width 16 height 16
click at [606, 431] on img at bounding box center [560, 303] width 341 height 511
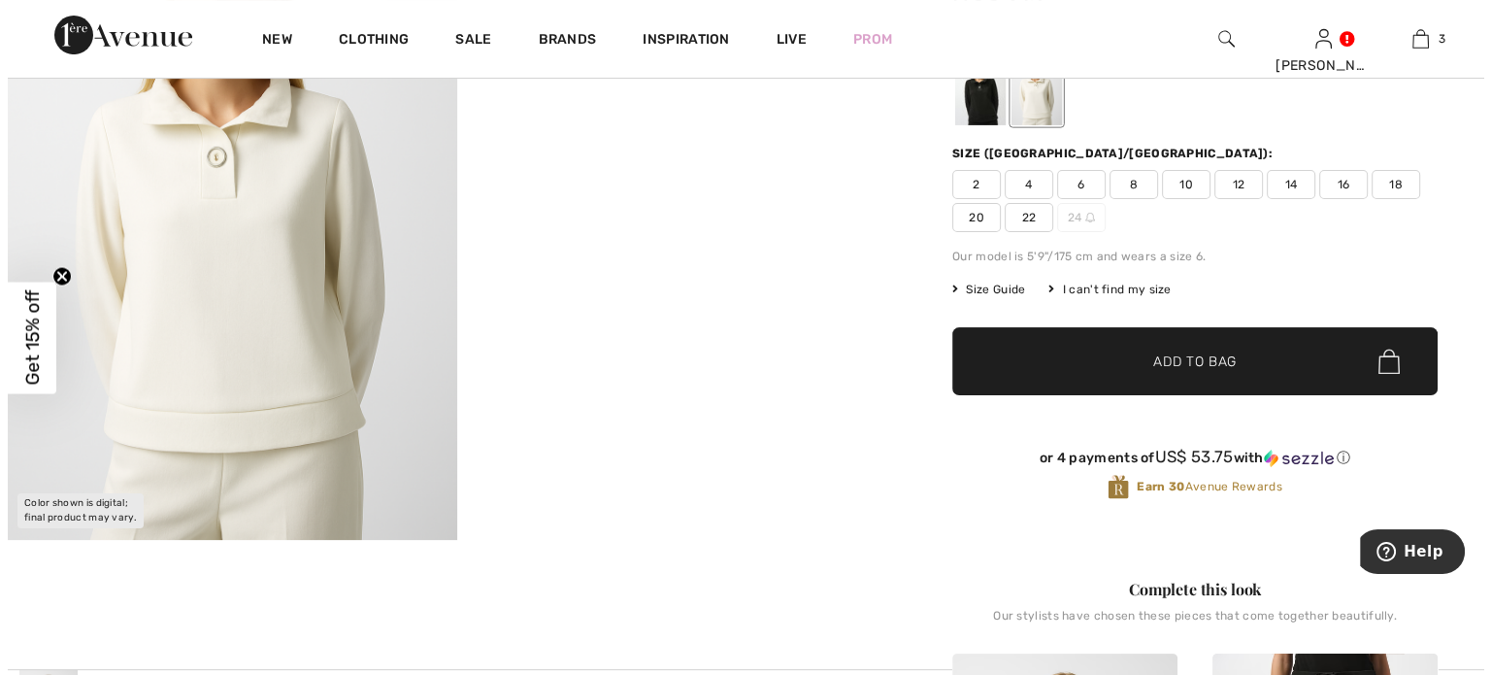
scroll to position [58, 0]
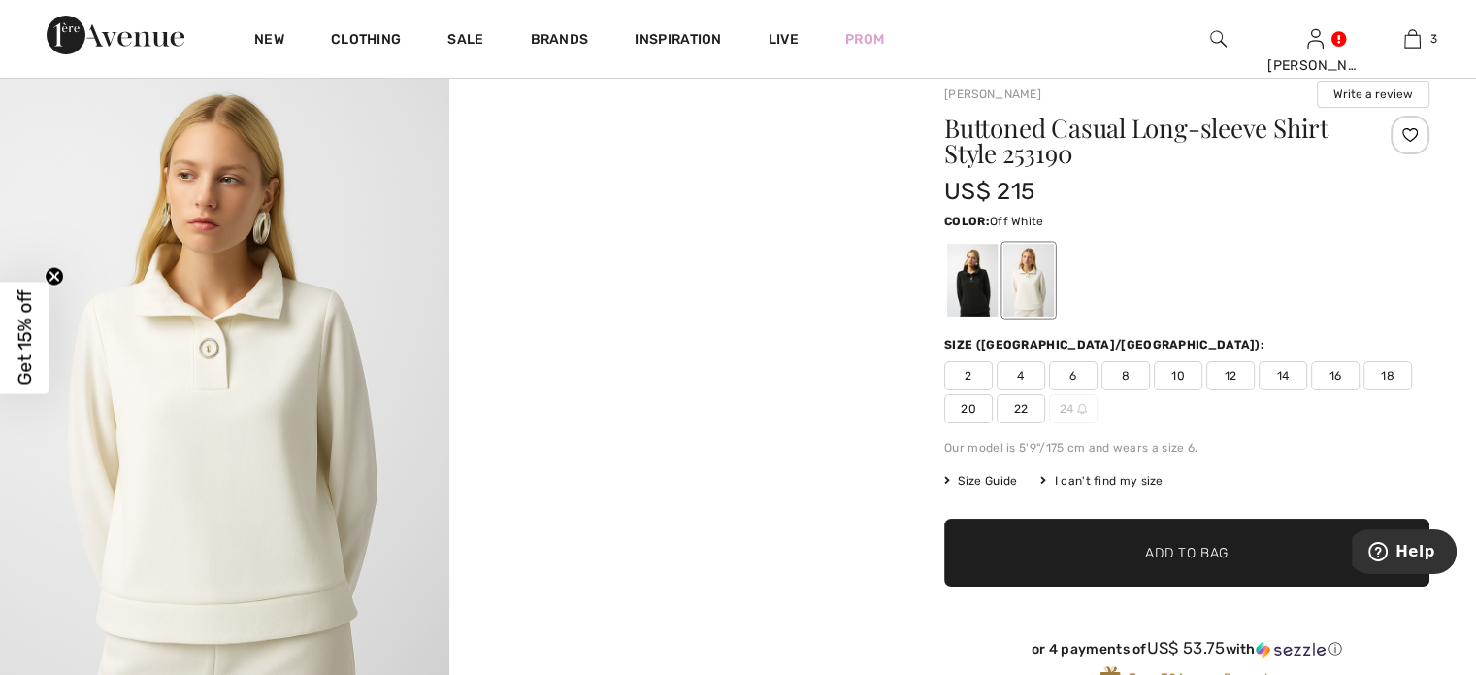
click at [324, 420] on img at bounding box center [224, 394] width 449 height 674
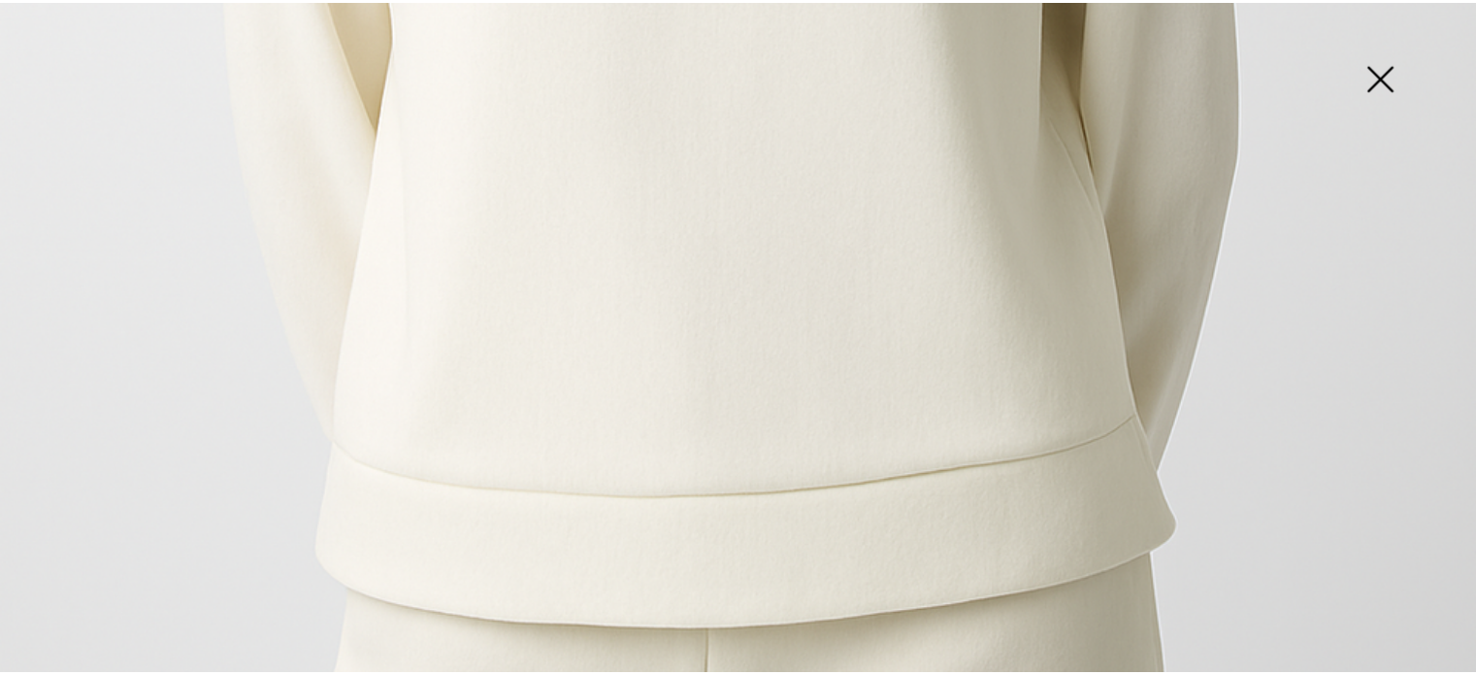
scroll to position [1341, 0]
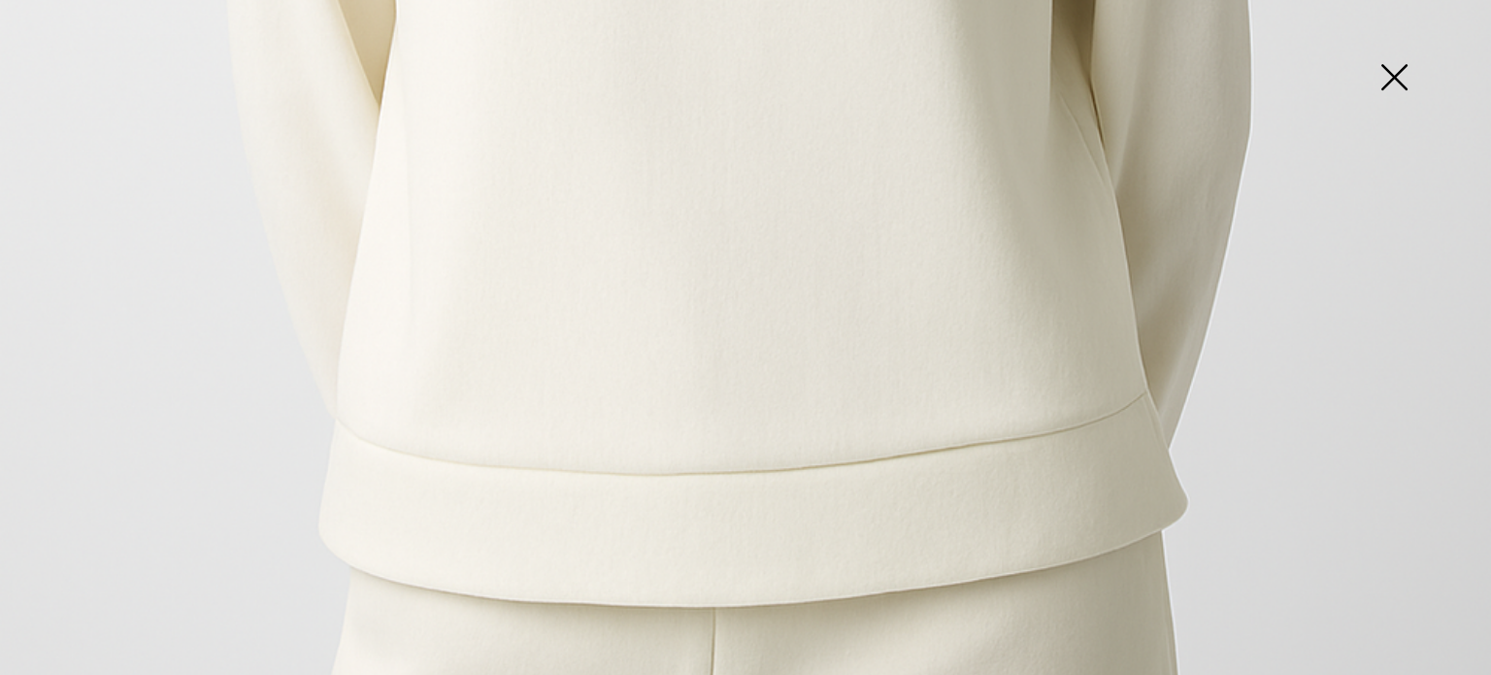
click at [1395, 77] on img at bounding box center [1393, 79] width 97 height 100
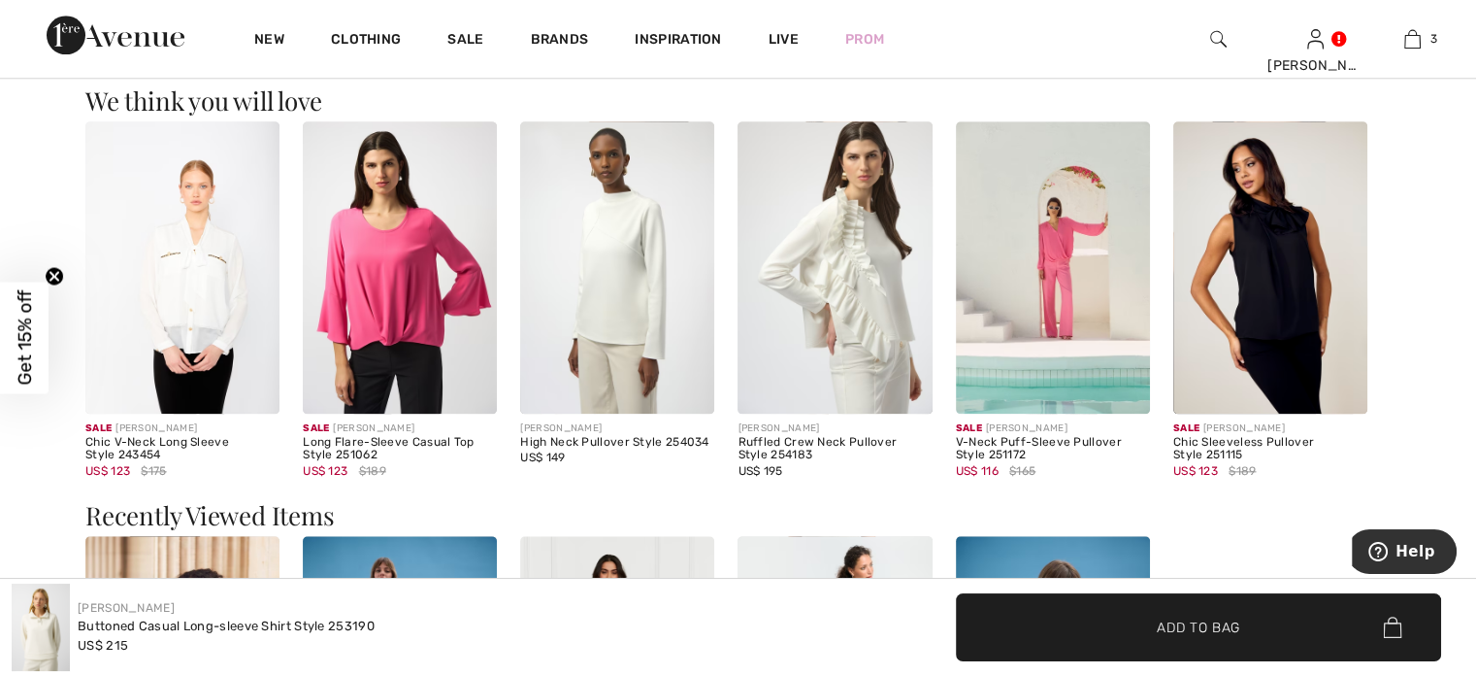
scroll to position [2156, 0]
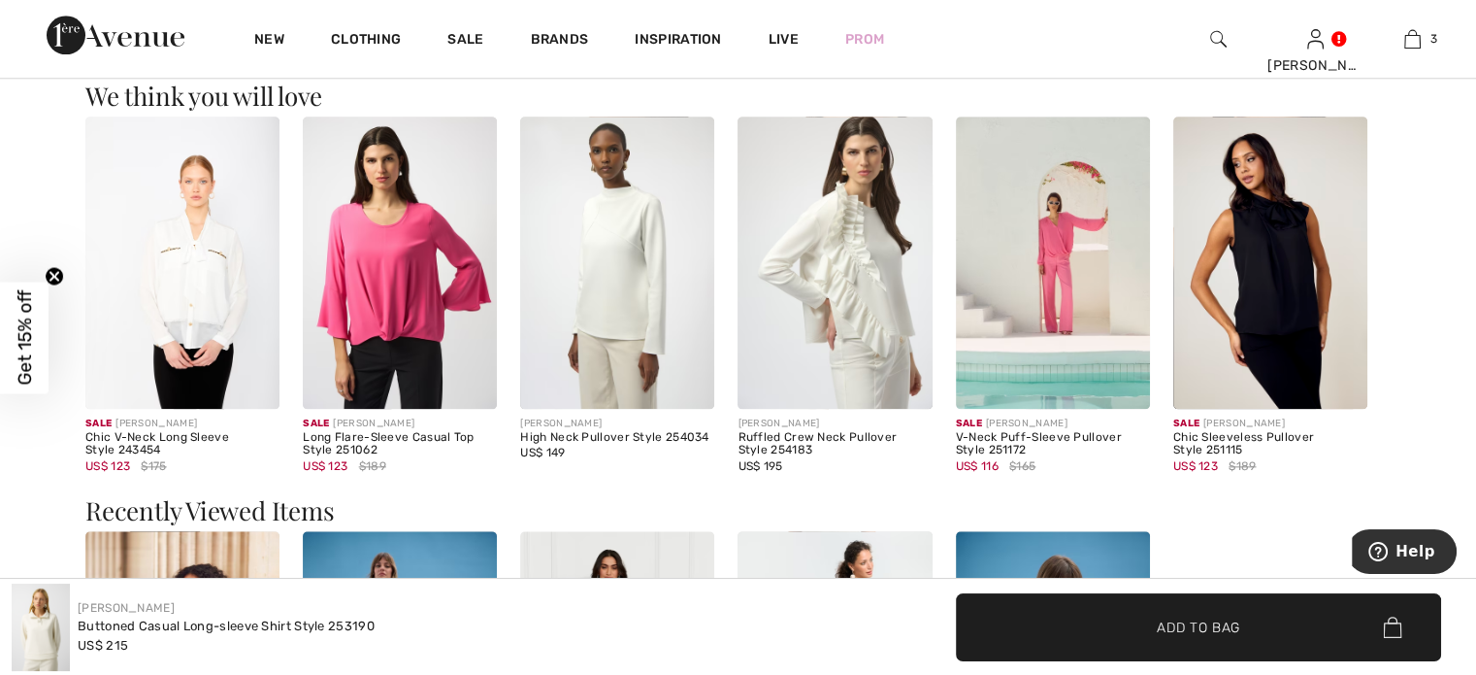
click at [654, 299] on img at bounding box center [617, 261] width 194 height 291
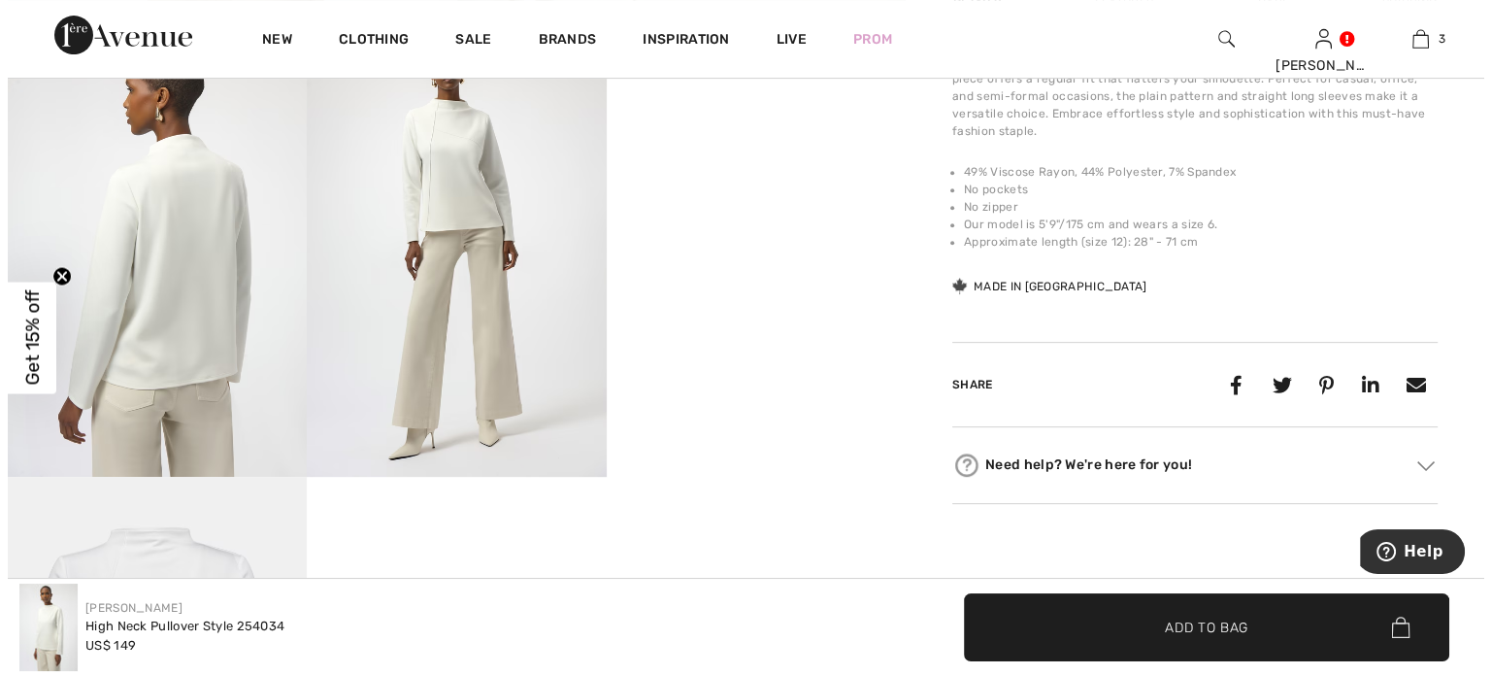
scroll to position [690, 0]
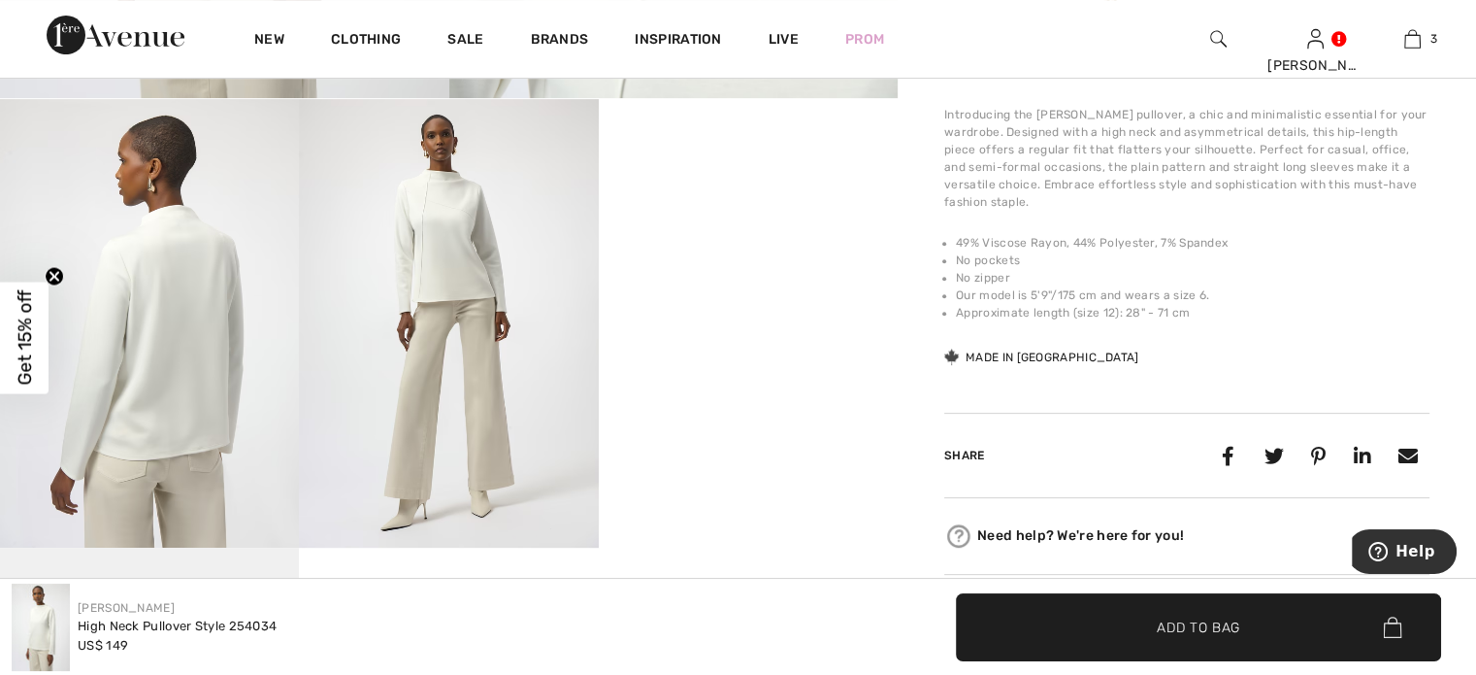
click at [461, 260] on img at bounding box center [448, 323] width 299 height 448
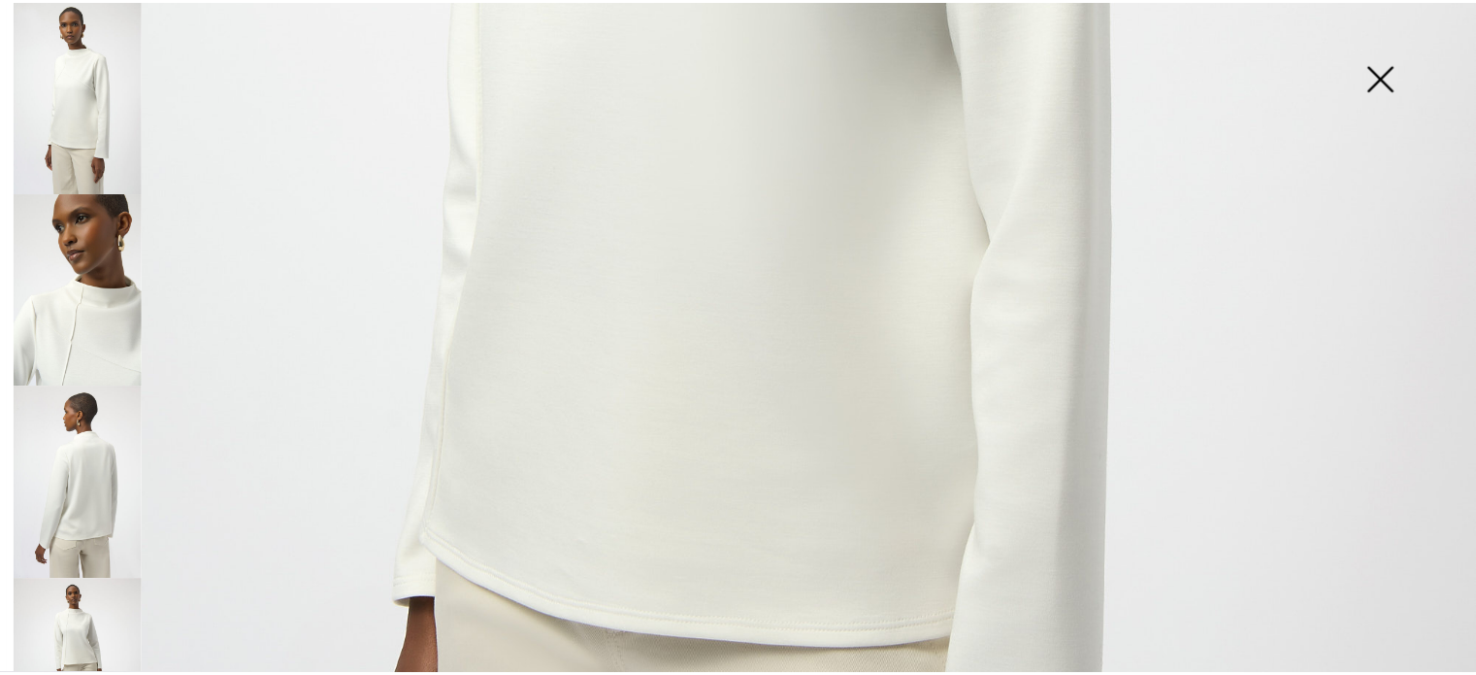
scroll to position [1124, 0]
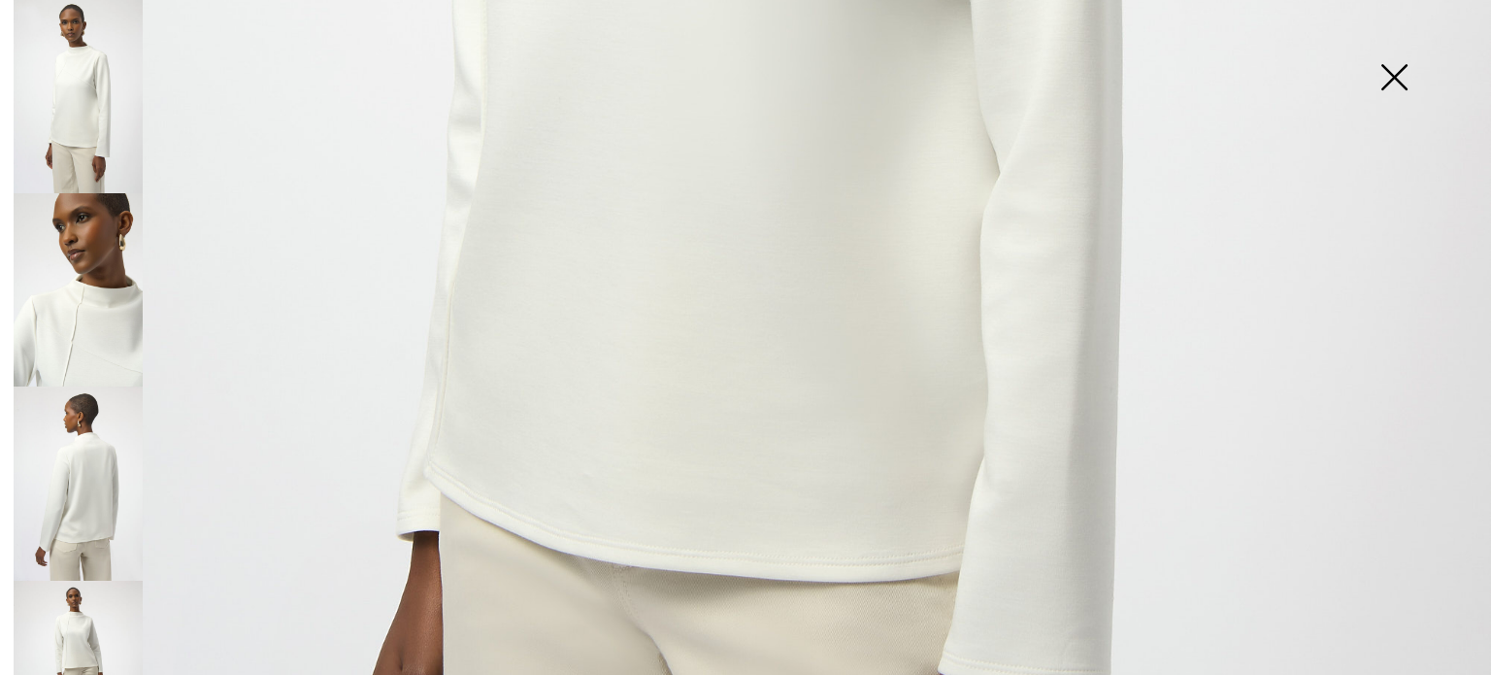
click at [98, 485] on img at bounding box center [78, 482] width 129 height 193
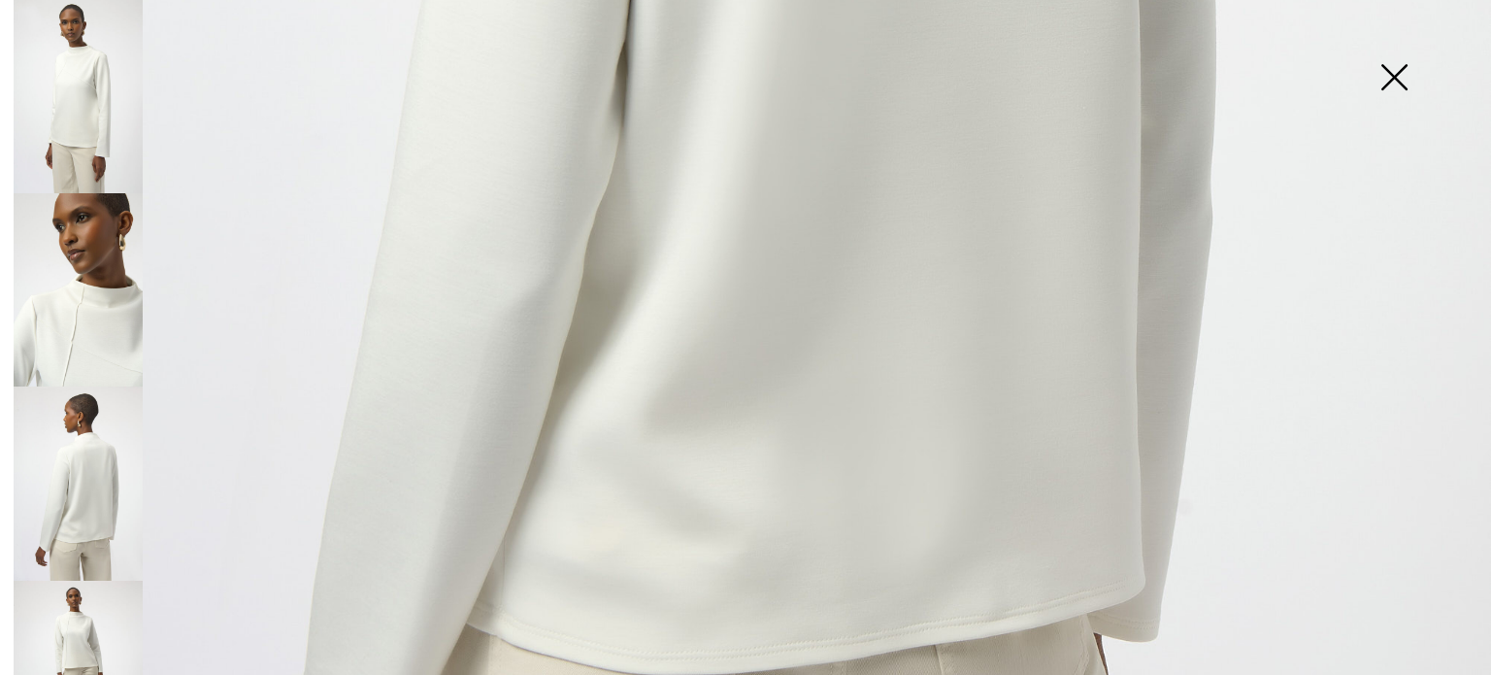
click at [1394, 78] on img at bounding box center [1393, 79] width 97 height 100
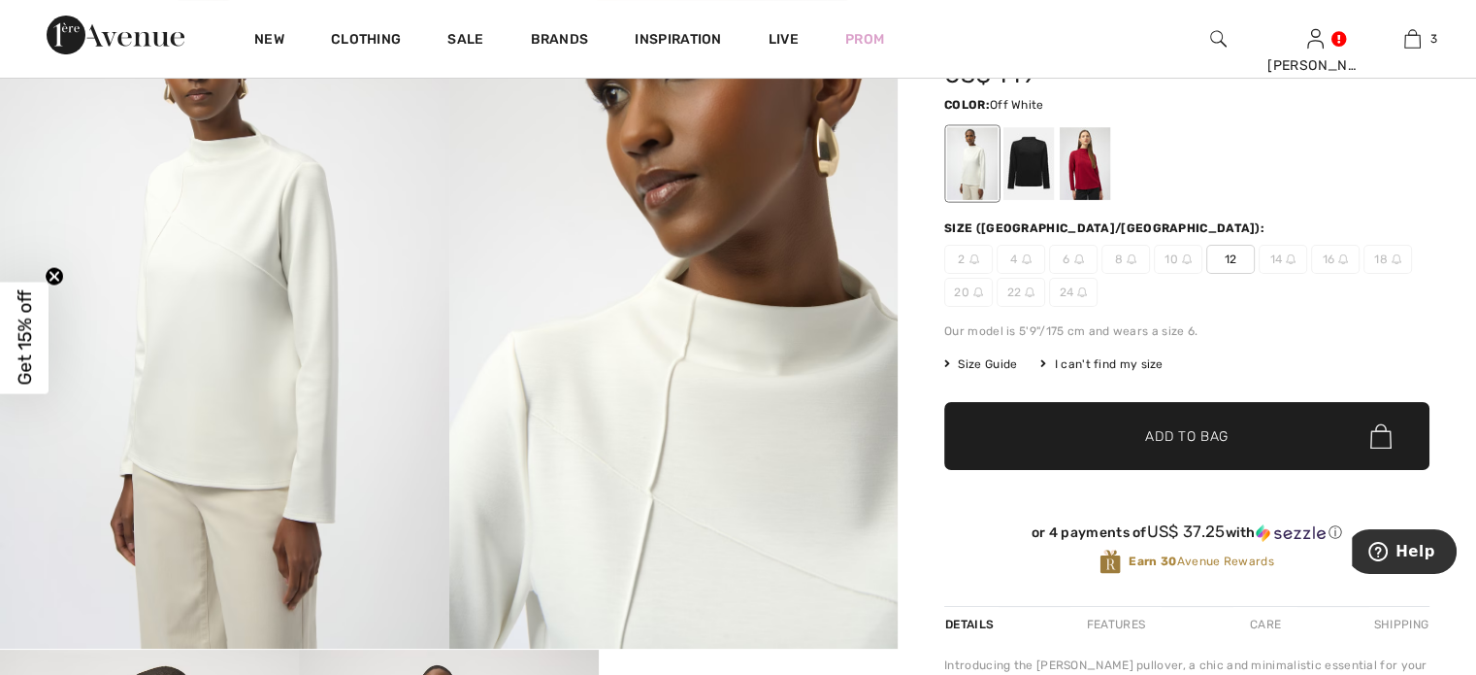
scroll to position [70, 0]
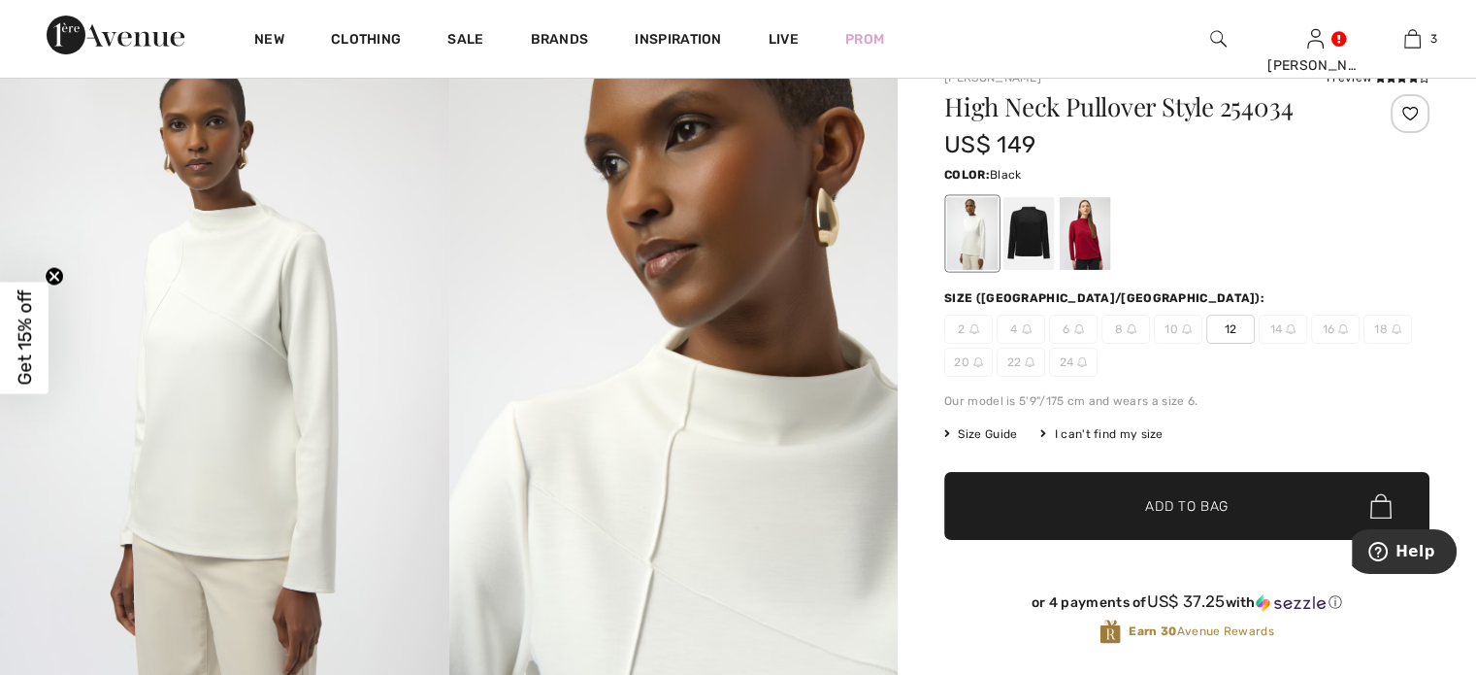
click at [1044, 226] on div at bounding box center [1029, 233] width 50 height 73
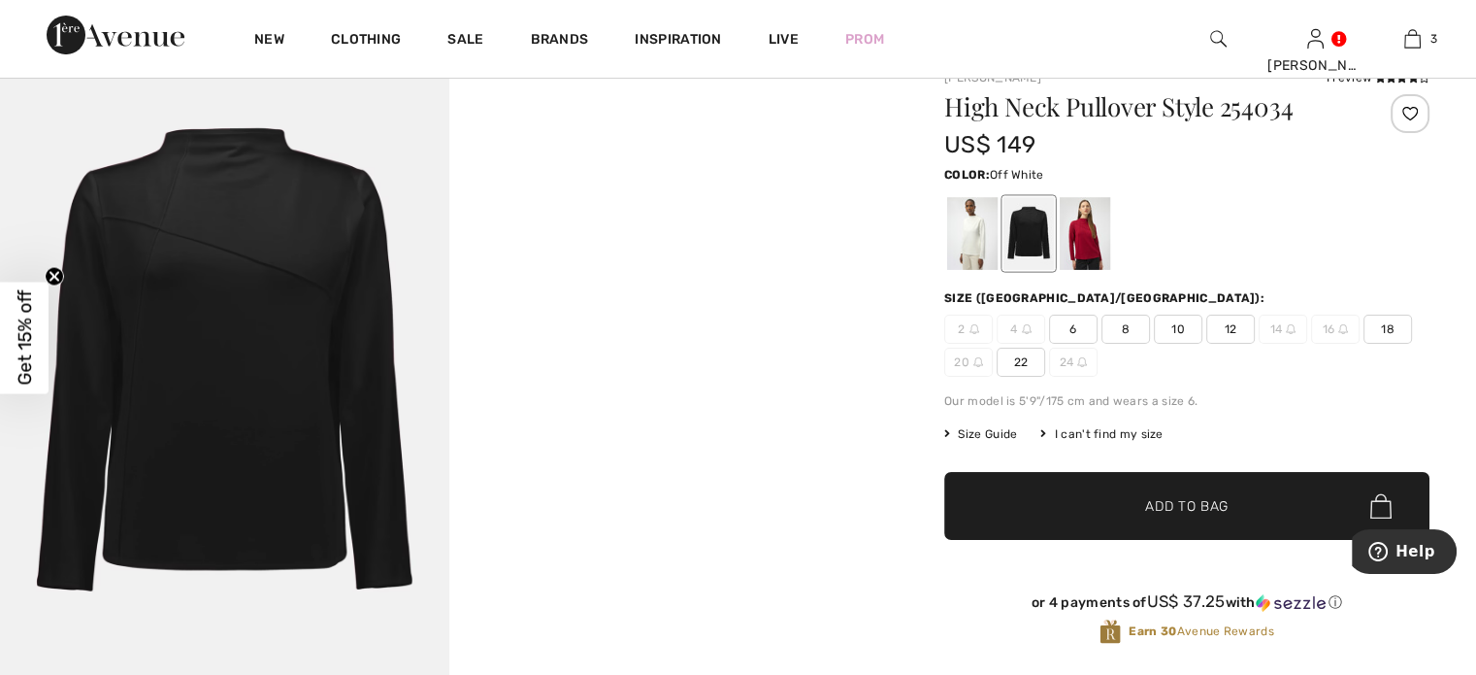
click at [971, 257] on div at bounding box center [972, 233] width 50 height 73
